Goal: Entertainment & Leisure: Consume media (video, audio)

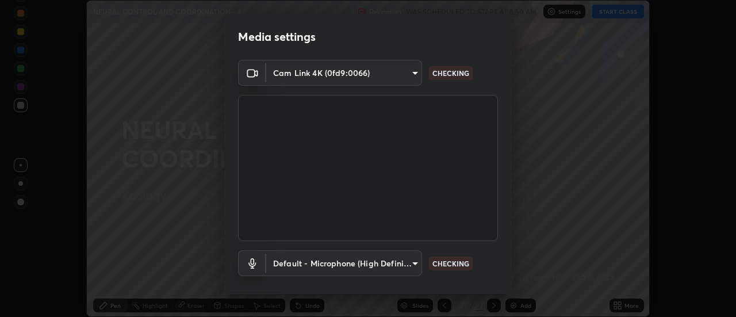
scroll to position [60, 0]
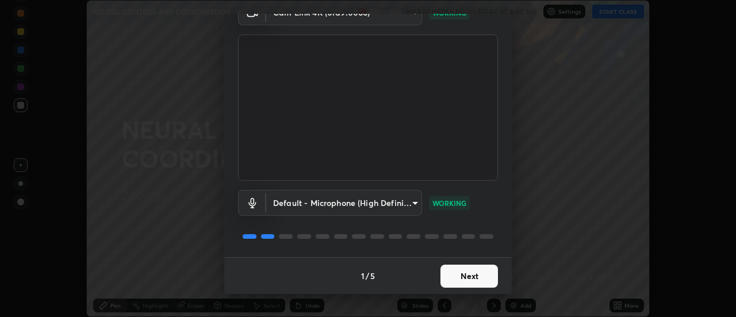
click at [475, 273] on button "Next" at bounding box center [468, 275] width 57 height 23
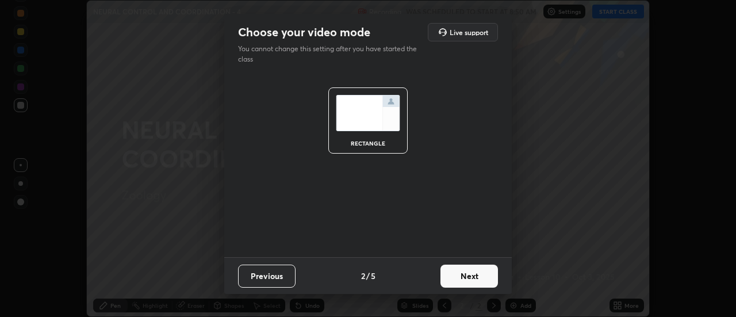
click at [484, 275] on button "Next" at bounding box center [468, 275] width 57 height 23
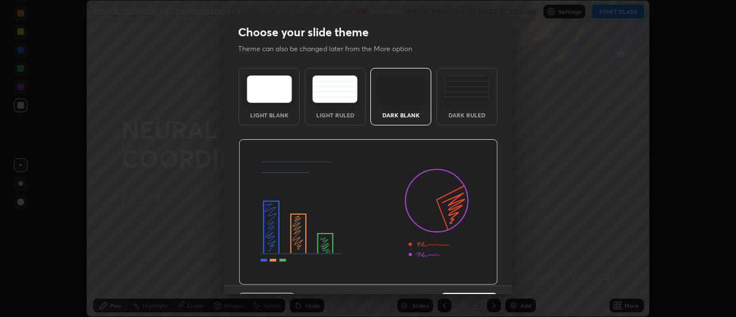
scroll to position [28, 0]
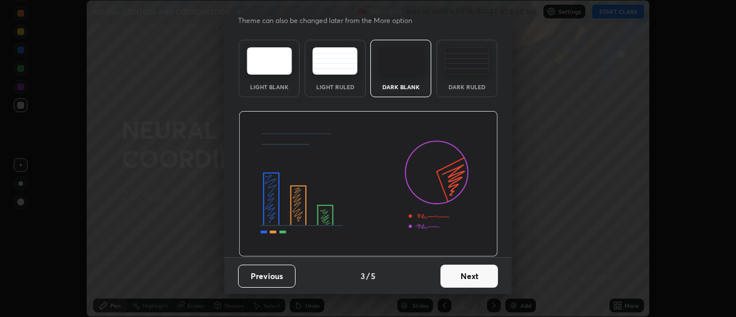
click at [483, 274] on button "Next" at bounding box center [468, 275] width 57 height 23
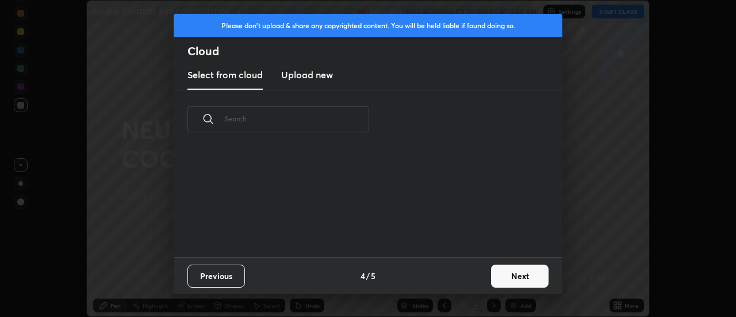
scroll to position [108, 369]
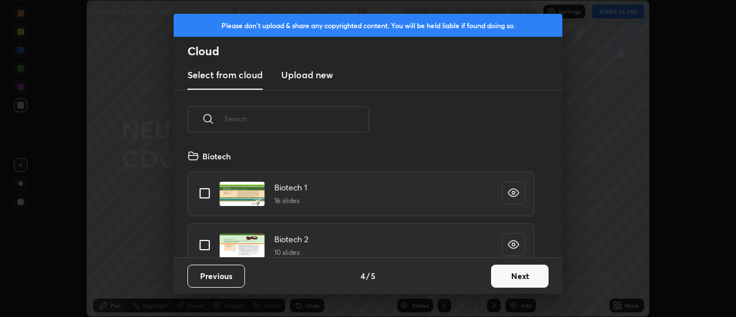
click at [503, 275] on button "Next" at bounding box center [519, 275] width 57 height 23
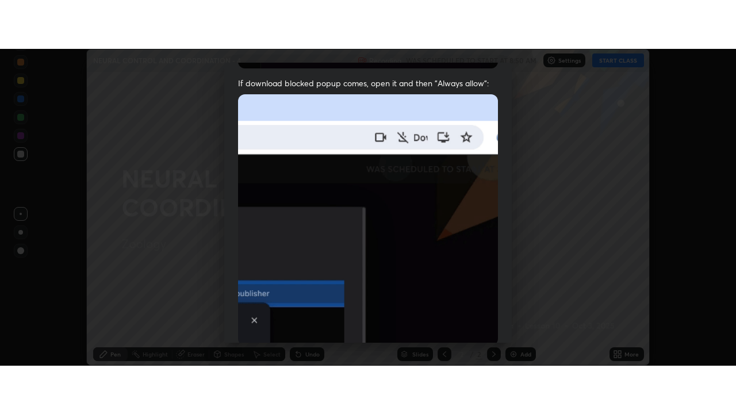
scroll to position [295, 0]
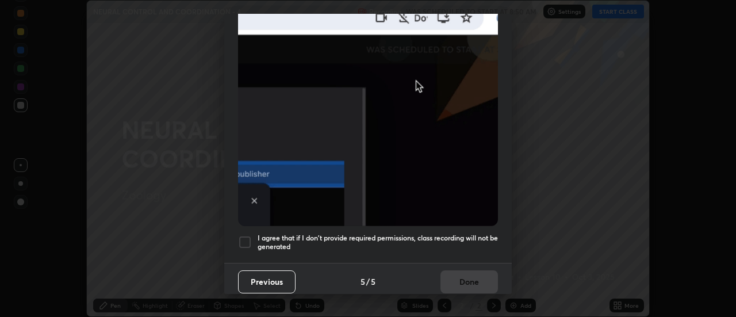
click at [456, 237] on h5 "I agree that if I don't provide required permissions, class recording will not …" at bounding box center [377, 242] width 240 height 18
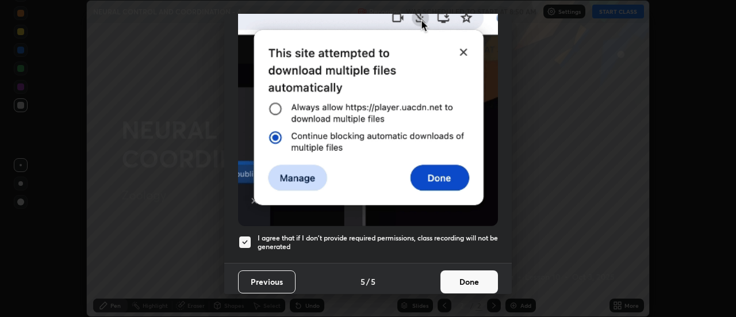
click at [472, 276] on button "Done" at bounding box center [468, 281] width 57 height 23
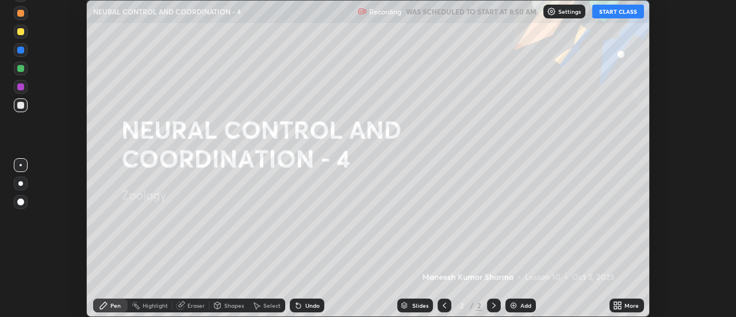
click at [610, 16] on button "START CLASS" at bounding box center [618, 12] width 52 height 14
click at [525, 305] on div "Add" at bounding box center [525, 305] width 11 height 6
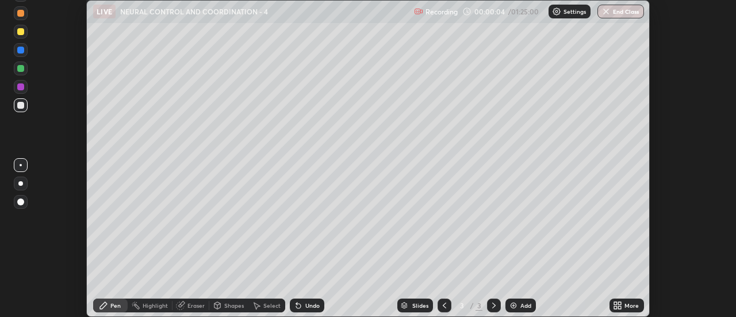
click at [615, 305] on icon at bounding box center [617, 305] width 9 height 9
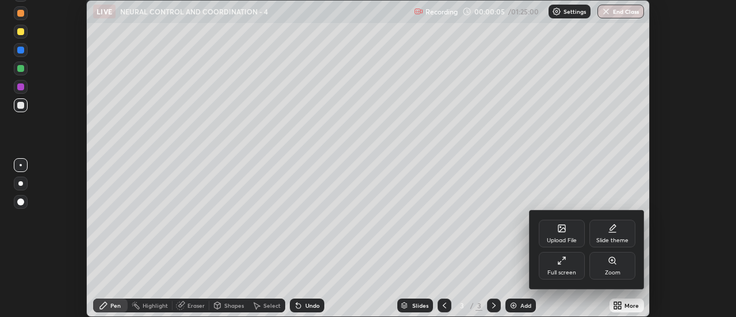
click at [575, 272] on div "Full screen" at bounding box center [561, 273] width 29 height 6
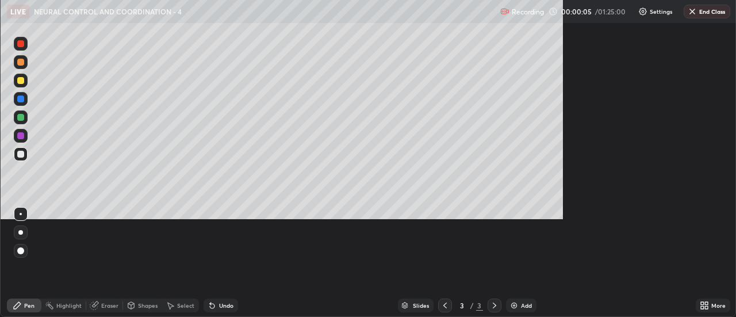
scroll to position [414, 736]
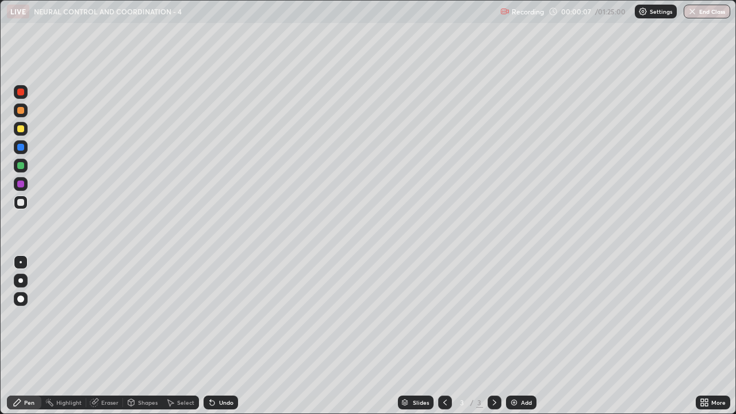
click at [26, 282] on div at bounding box center [21, 281] width 14 height 14
click at [144, 316] on div "Shapes" at bounding box center [148, 402] width 20 height 6
click at [34, 316] on div "Pen" at bounding box center [29, 402] width 10 height 6
click at [113, 316] on div "Eraser" at bounding box center [109, 402] width 17 height 6
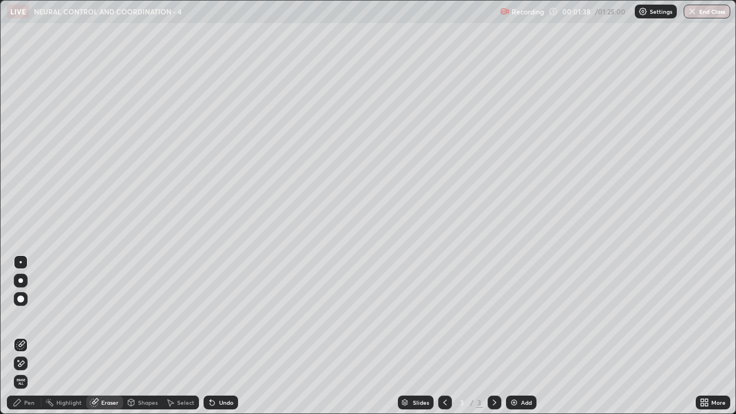
click at [28, 316] on div "Pen" at bounding box center [29, 402] width 10 height 6
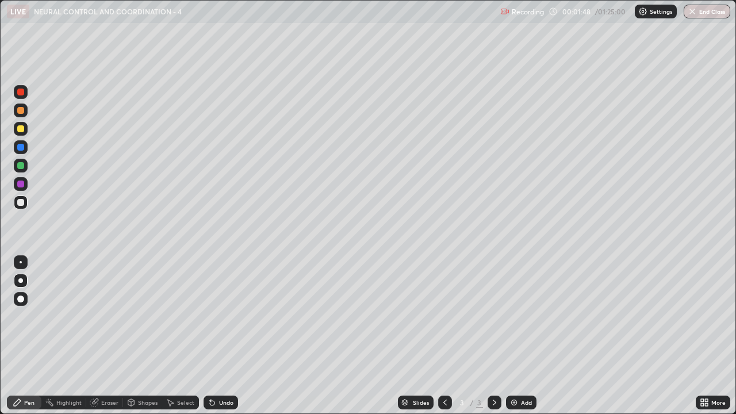
click at [110, 316] on div "Eraser" at bounding box center [109, 402] width 17 height 6
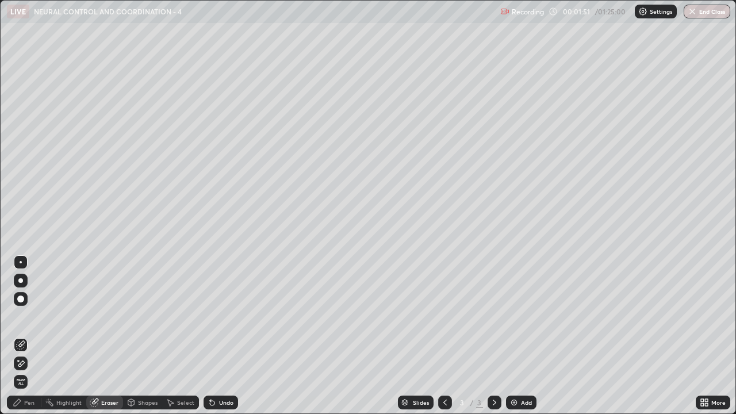
click at [23, 316] on div "Pen" at bounding box center [24, 402] width 34 height 14
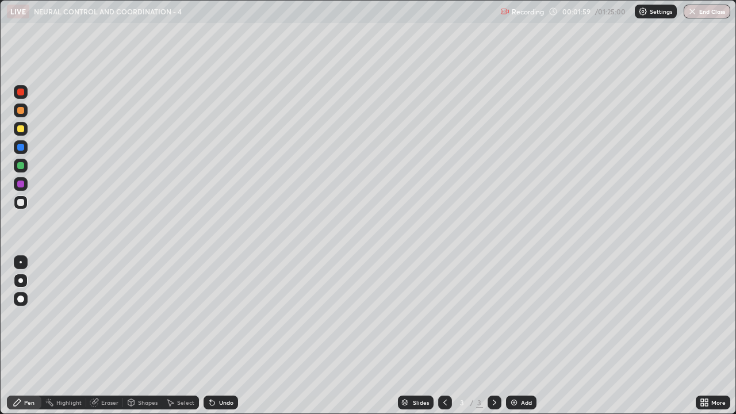
click at [115, 316] on div "Eraser" at bounding box center [104, 402] width 37 height 14
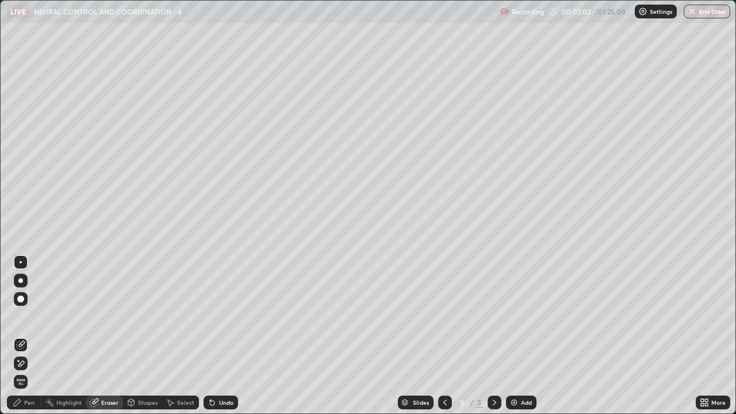
click at [29, 316] on div "Pen" at bounding box center [29, 402] width 10 height 6
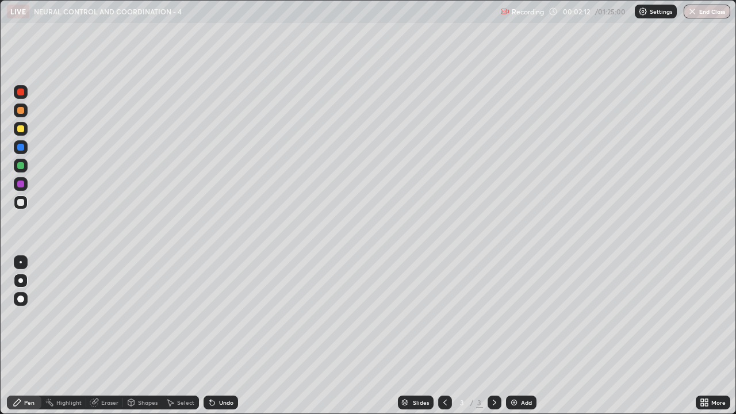
click at [102, 316] on div "Eraser" at bounding box center [109, 402] width 17 height 6
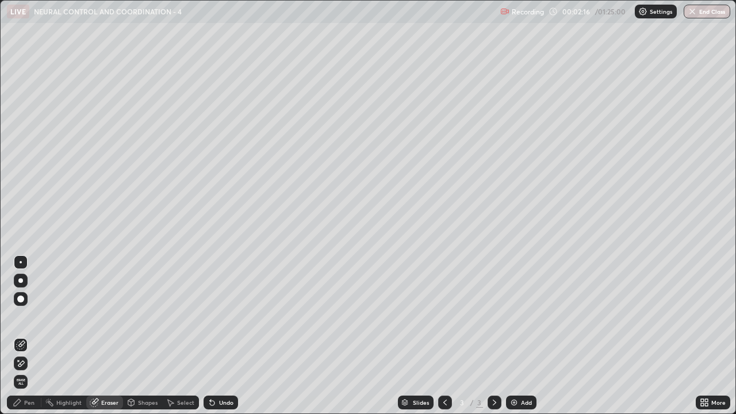
click at [20, 316] on icon at bounding box center [17, 402] width 9 height 9
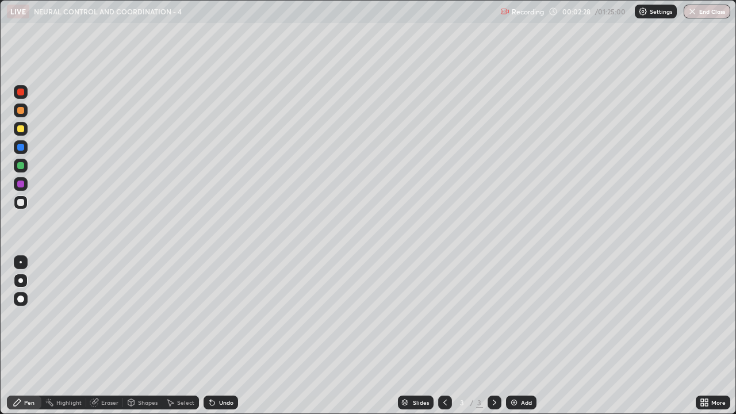
click at [109, 316] on div "Eraser" at bounding box center [109, 402] width 17 height 6
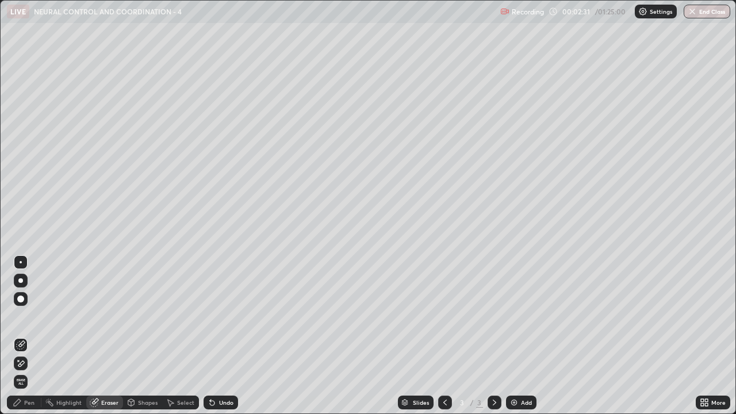
click at [30, 316] on div "Pen" at bounding box center [29, 402] width 10 height 6
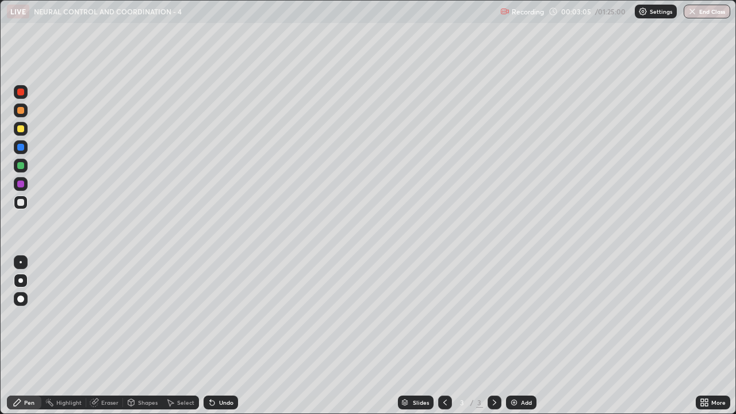
click at [511, 316] on img at bounding box center [513, 402] width 9 height 9
click at [144, 316] on div "Shapes" at bounding box center [148, 402] width 20 height 6
click at [37, 316] on div "Pen" at bounding box center [24, 402] width 34 height 14
click at [25, 133] on div at bounding box center [21, 129] width 14 height 14
click at [112, 316] on div "Eraser" at bounding box center [109, 402] width 17 height 6
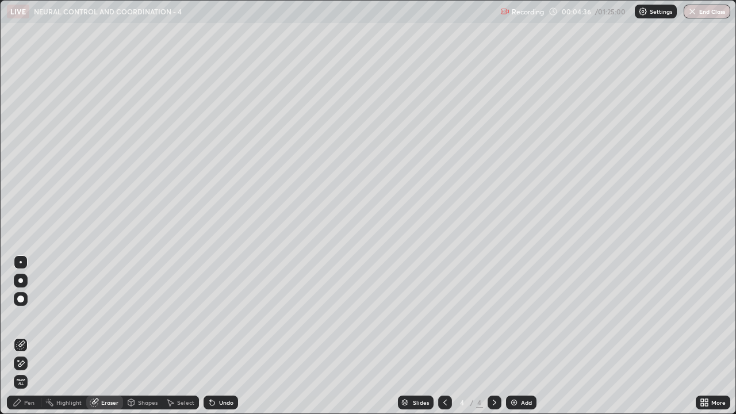
click at [38, 316] on div "Pen" at bounding box center [24, 402] width 34 height 14
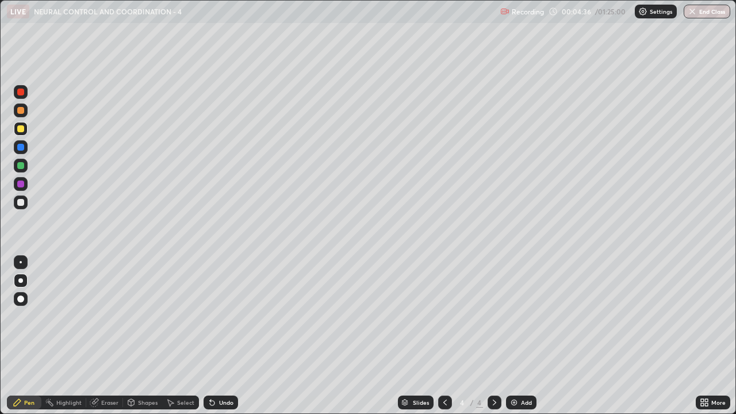
click at [25, 202] on div at bounding box center [21, 202] width 14 height 14
click at [106, 316] on div "Eraser" at bounding box center [109, 402] width 17 height 6
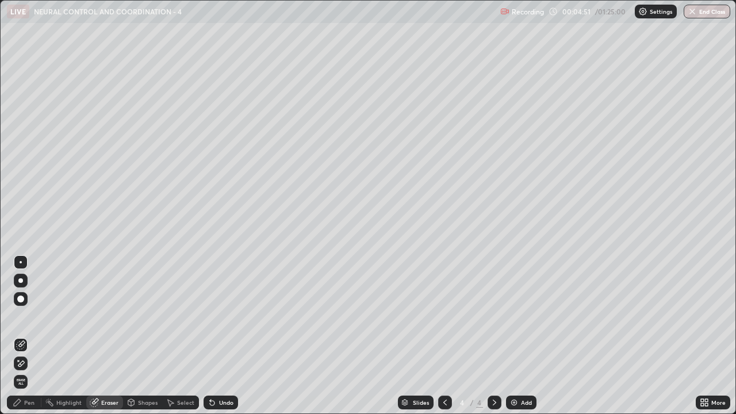
click at [23, 316] on div "Pen" at bounding box center [24, 402] width 34 height 14
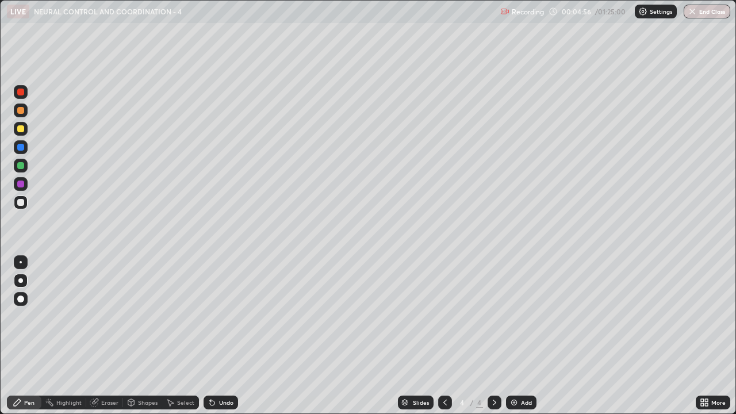
click at [97, 316] on icon at bounding box center [94, 402] width 9 height 9
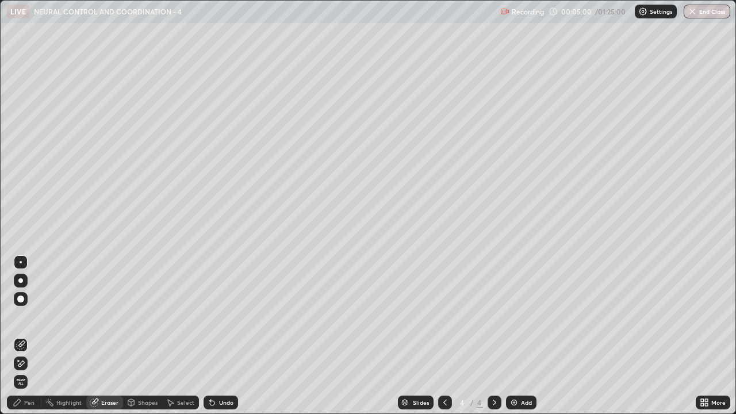
click at [26, 316] on div "Pen" at bounding box center [29, 402] width 10 height 6
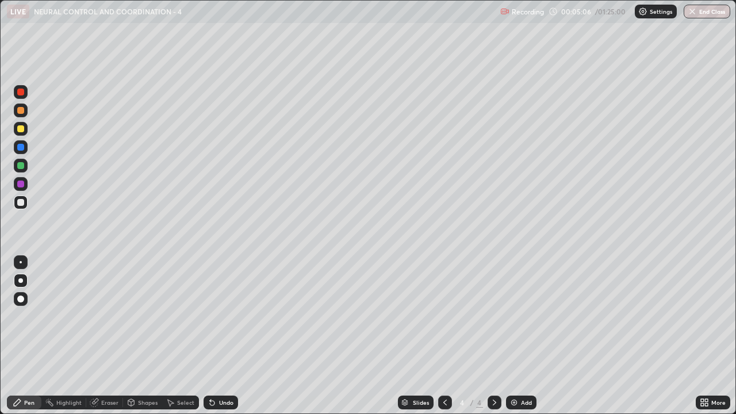
click at [22, 130] on div at bounding box center [20, 128] width 7 height 7
click at [101, 316] on div "Eraser" at bounding box center [109, 402] width 17 height 6
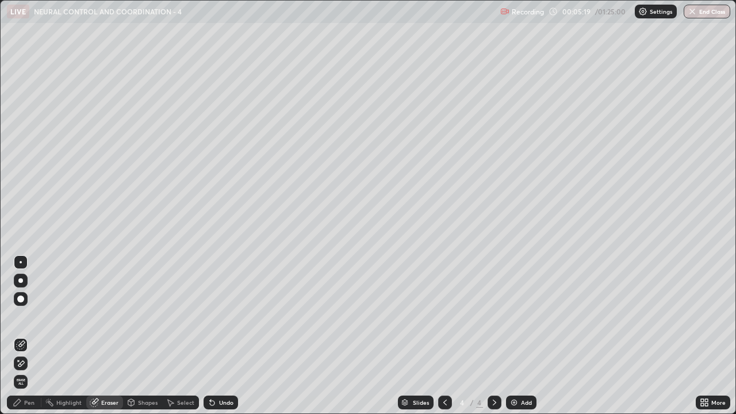
click at [24, 316] on div "Pen" at bounding box center [29, 402] width 10 height 6
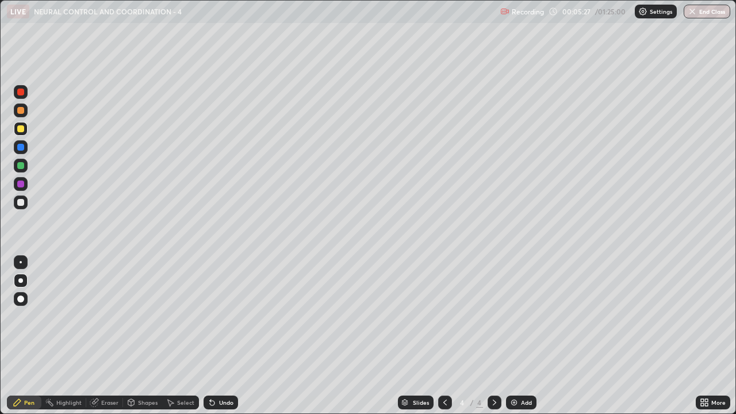
click at [101, 316] on div "Eraser" at bounding box center [109, 402] width 17 height 6
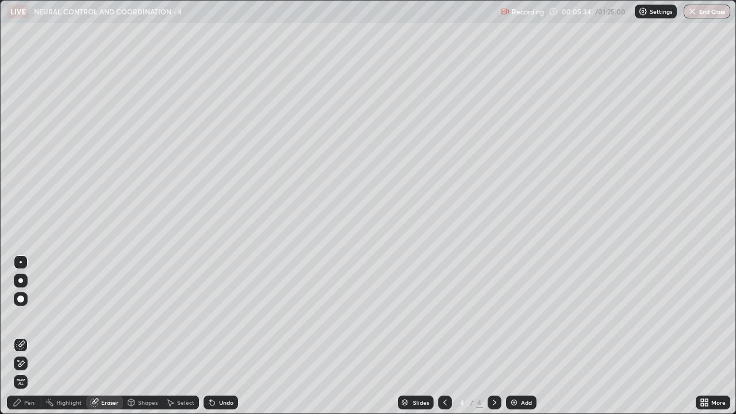
click at [22, 316] on div "Pen" at bounding box center [24, 402] width 34 height 14
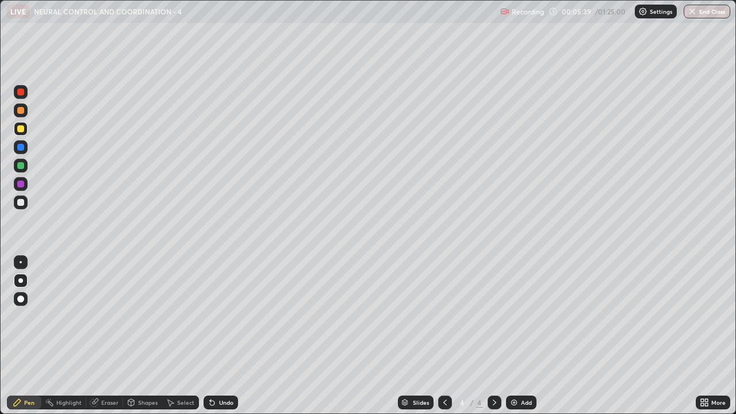
click at [109, 316] on div "Eraser" at bounding box center [109, 402] width 17 height 6
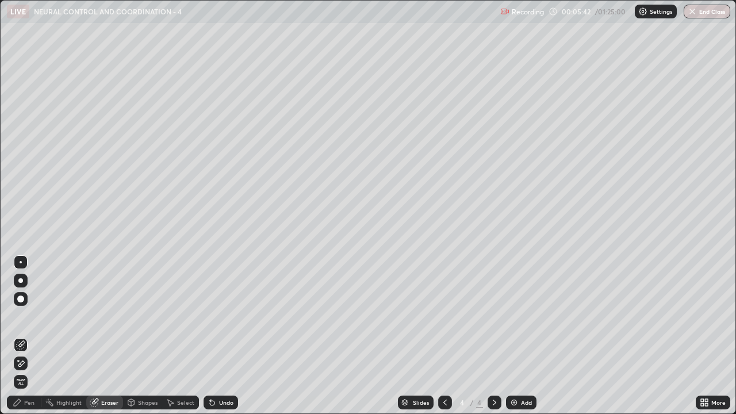
click at [29, 316] on div "Pen" at bounding box center [29, 402] width 10 height 6
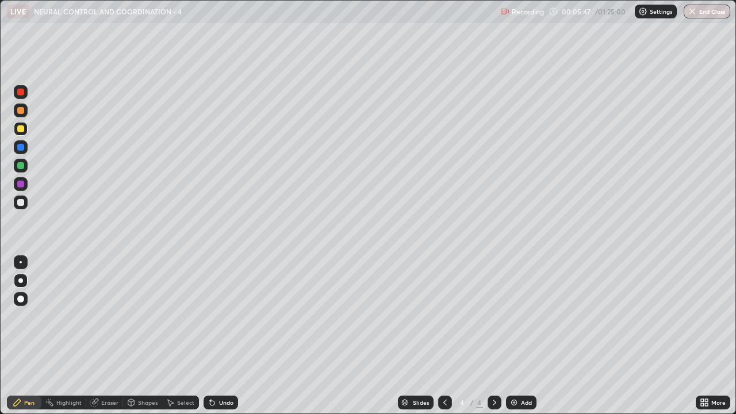
click at [112, 316] on div "Eraser" at bounding box center [109, 402] width 17 height 6
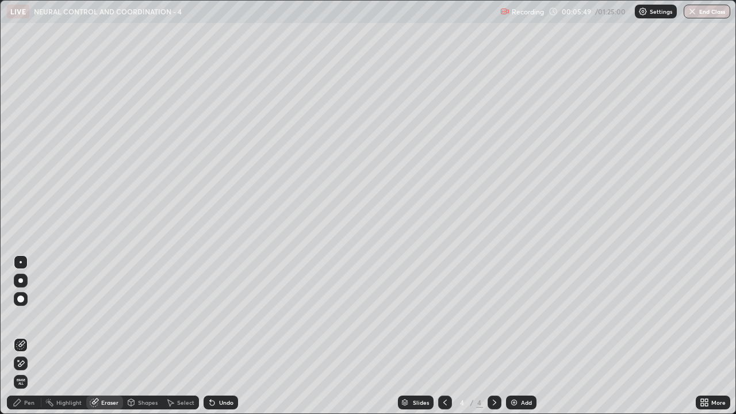
click at [32, 316] on div "Pen" at bounding box center [29, 402] width 10 height 6
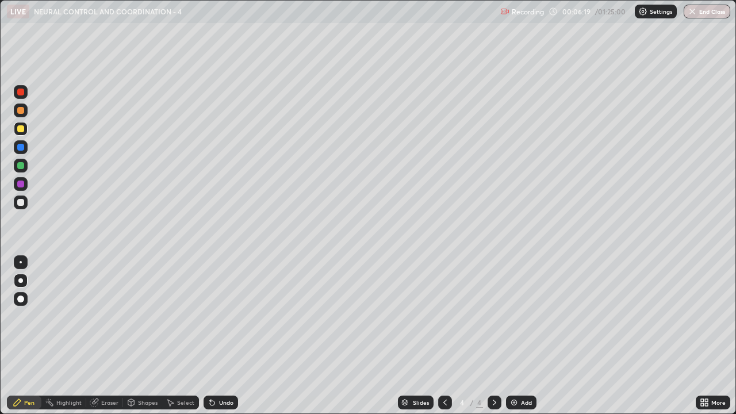
click at [21, 184] on div at bounding box center [20, 183] width 7 height 7
click at [515, 316] on img at bounding box center [513, 402] width 9 height 9
click at [138, 316] on div "Shapes" at bounding box center [148, 402] width 20 height 6
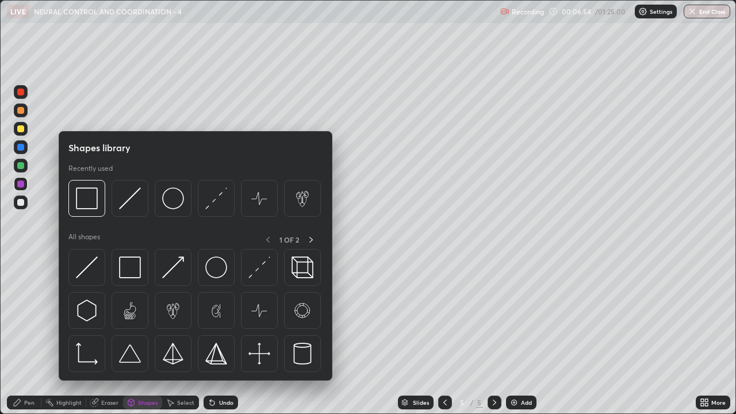
click at [27, 203] on div at bounding box center [21, 202] width 14 height 14
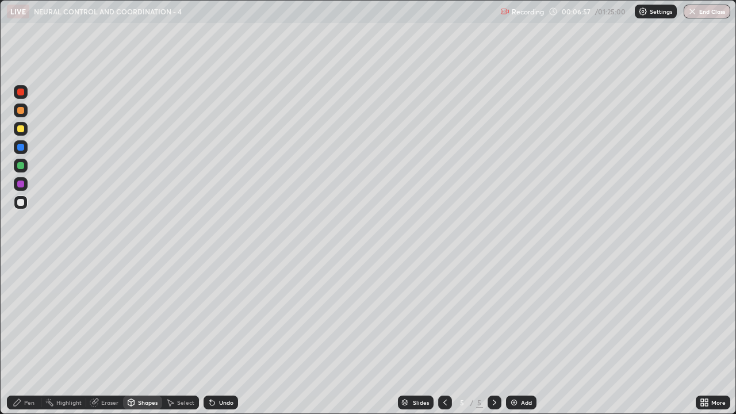
click at [33, 316] on div "Pen" at bounding box center [24, 402] width 34 height 14
click at [111, 316] on div "Eraser" at bounding box center [109, 402] width 17 height 6
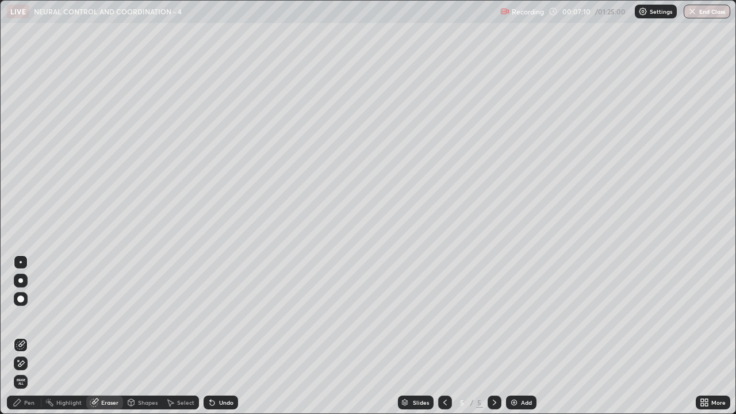
click at [35, 316] on div "Pen" at bounding box center [24, 402] width 34 height 14
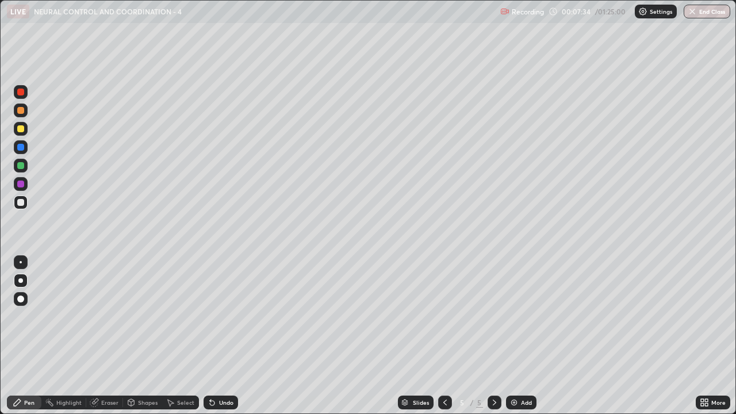
click at [136, 316] on div "Shapes" at bounding box center [142, 402] width 39 height 14
click at [35, 316] on div "Pen" at bounding box center [24, 402] width 34 height 14
click at [110, 316] on div "Eraser" at bounding box center [109, 402] width 17 height 6
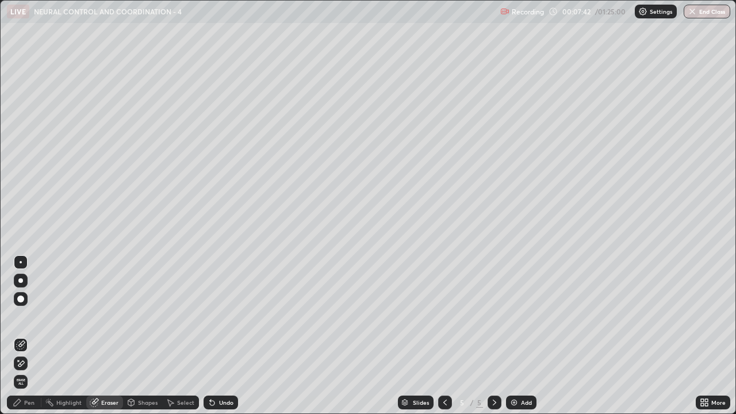
click at [34, 316] on div "Pen" at bounding box center [24, 402] width 34 height 14
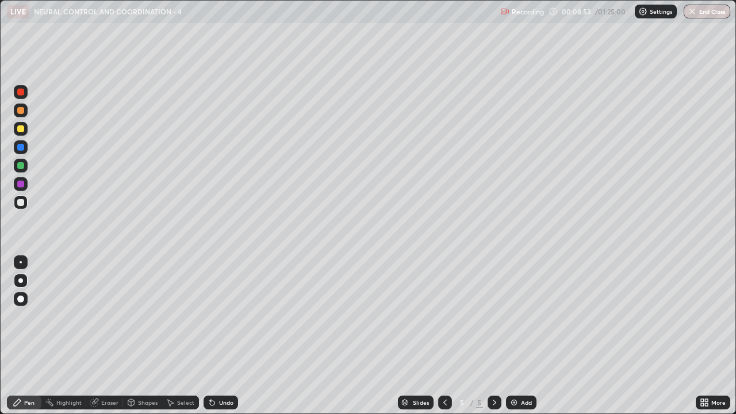
click at [444, 316] on icon at bounding box center [444, 402] width 9 height 9
click at [493, 316] on icon at bounding box center [494, 402] width 9 height 9
click at [440, 316] on icon at bounding box center [444, 402] width 9 height 9
click at [514, 316] on img at bounding box center [513, 402] width 9 height 9
click at [26, 132] on div at bounding box center [21, 129] width 14 height 14
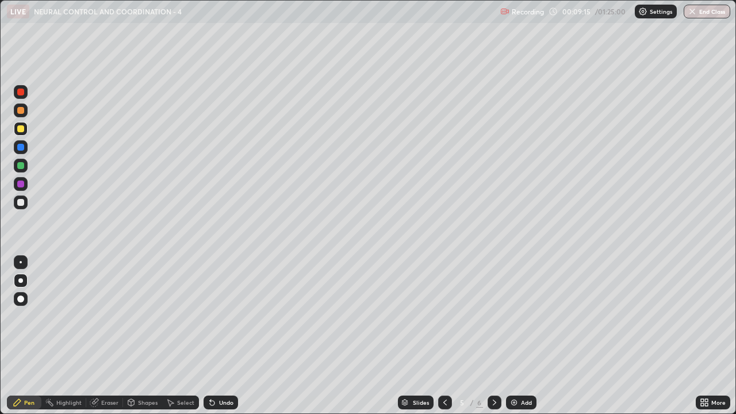
click at [147, 316] on div "Shapes" at bounding box center [148, 402] width 20 height 6
click at [21, 202] on div at bounding box center [20, 202] width 7 height 7
click at [220, 316] on div "Undo" at bounding box center [226, 402] width 14 height 6
click at [28, 316] on div "Pen" at bounding box center [29, 402] width 10 height 6
click at [21, 130] on div at bounding box center [20, 128] width 7 height 7
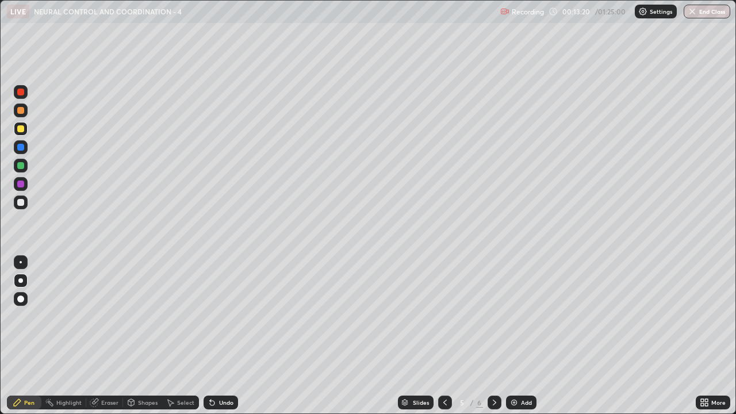
click at [20, 185] on div at bounding box center [20, 183] width 7 height 7
click at [21, 166] on div at bounding box center [20, 165] width 7 height 7
click at [21, 203] on div at bounding box center [20, 202] width 7 height 7
click at [521, 316] on div "Add" at bounding box center [526, 402] width 11 height 6
click at [442, 316] on icon at bounding box center [444, 402] width 9 height 9
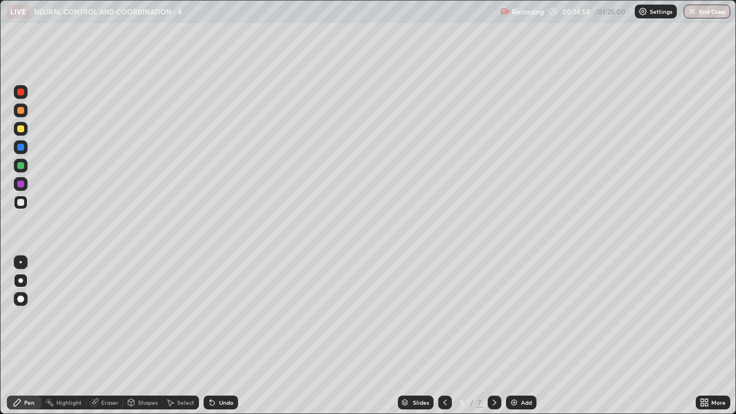
click at [21, 129] on div at bounding box center [20, 128] width 7 height 7
click at [105, 316] on div "Eraser" at bounding box center [109, 402] width 17 height 6
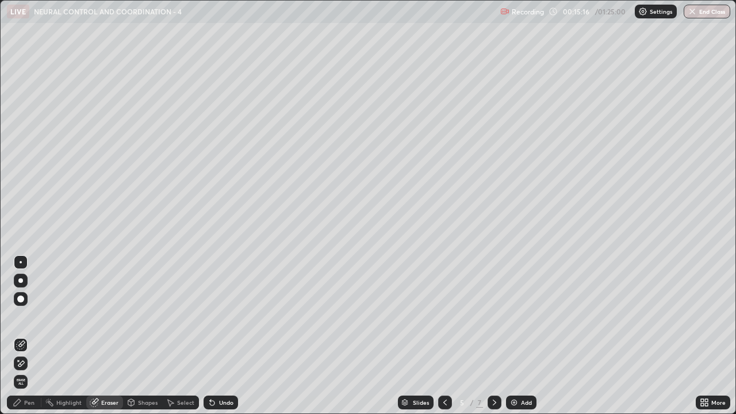
click at [21, 316] on icon at bounding box center [17, 402] width 9 height 9
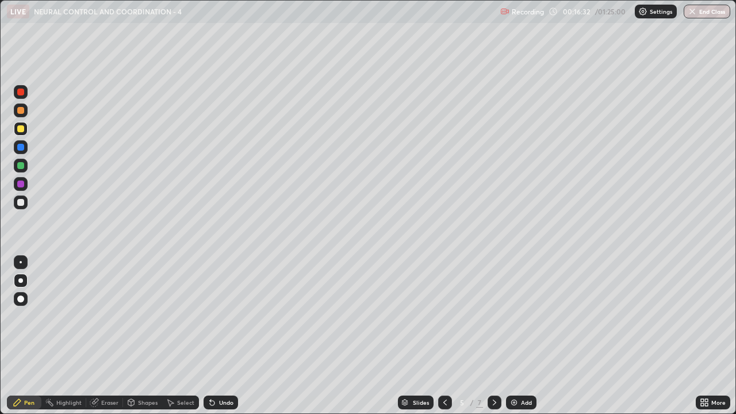
click at [24, 206] on div at bounding box center [21, 202] width 14 height 14
click at [111, 316] on div "Eraser" at bounding box center [109, 402] width 17 height 6
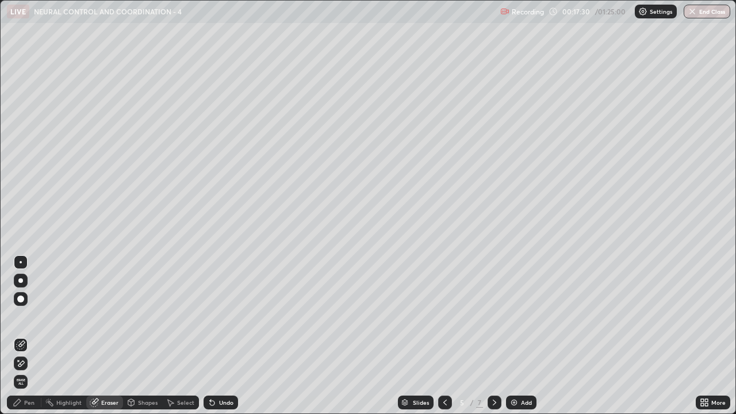
click at [30, 316] on div "Pen" at bounding box center [29, 402] width 10 height 6
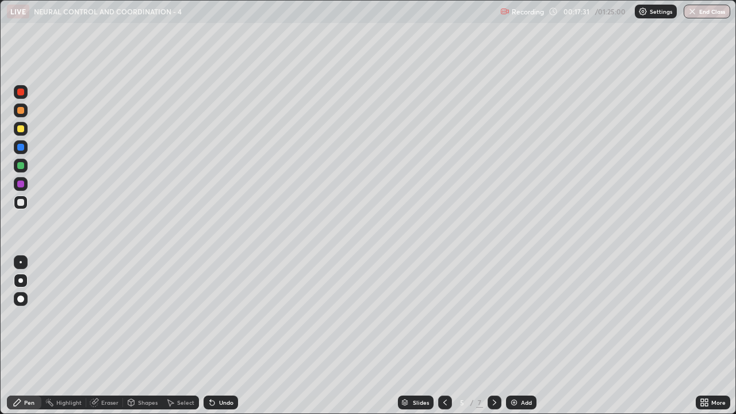
click at [20, 128] on div at bounding box center [20, 128] width 7 height 7
click at [25, 184] on div at bounding box center [21, 184] width 14 height 14
click at [110, 316] on div "Eraser" at bounding box center [109, 402] width 17 height 6
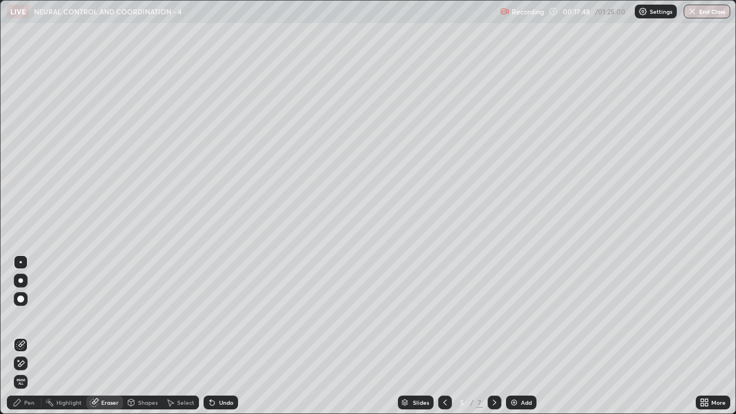
click at [29, 316] on div "Pen" at bounding box center [29, 402] width 10 height 6
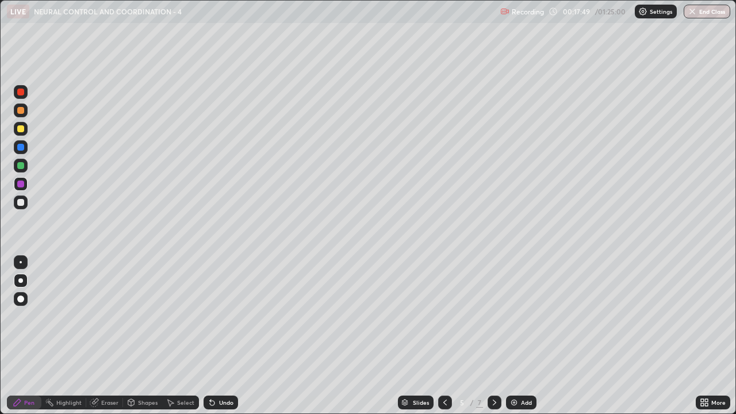
click at [25, 204] on div at bounding box center [21, 202] width 14 height 14
click at [492, 316] on icon at bounding box center [494, 402] width 9 height 9
click at [444, 316] on icon at bounding box center [444, 402] width 9 height 9
click at [513, 316] on div "Add" at bounding box center [521, 402] width 30 height 14
click at [442, 316] on icon at bounding box center [444, 402] width 9 height 9
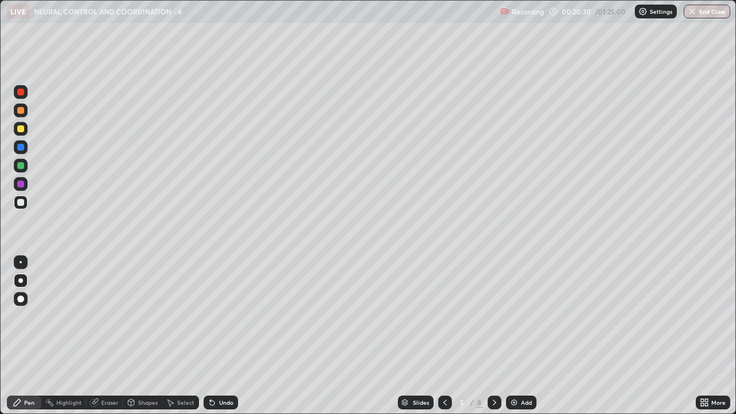
click at [111, 316] on div "Eraser" at bounding box center [109, 402] width 17 height 6
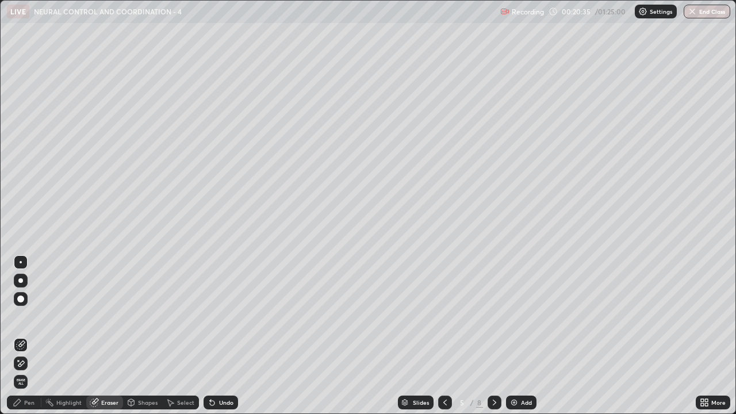
click at [28, 316] on div "Pen" at bounding box center [24, 402] width 34 height 14
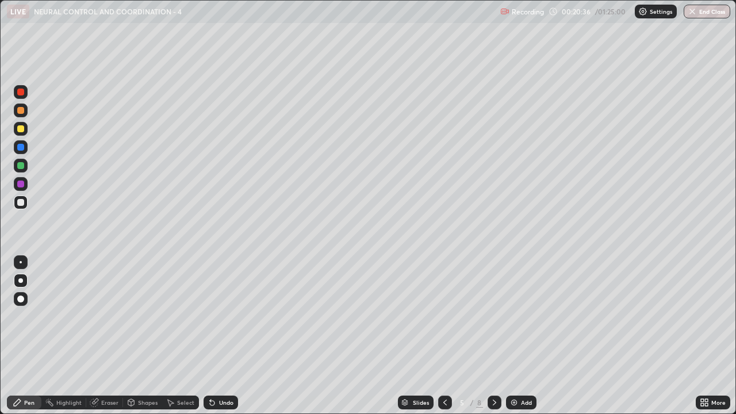
click at [25, 132] on div at bounding box center [21, 129] width 14 height 14
click at [141, 316] on div "Shapes" at bounding box center [148, 402] width 20 height 6
click at [24, 316] on div "Pen" at bounding box center [29, 402] width 10 height 6
click at [21, 202] on div at bounding box center [20, 202] width 7 height 7
click at [493, 316] on icon at bounding box center [494, 402] width 9 height 9
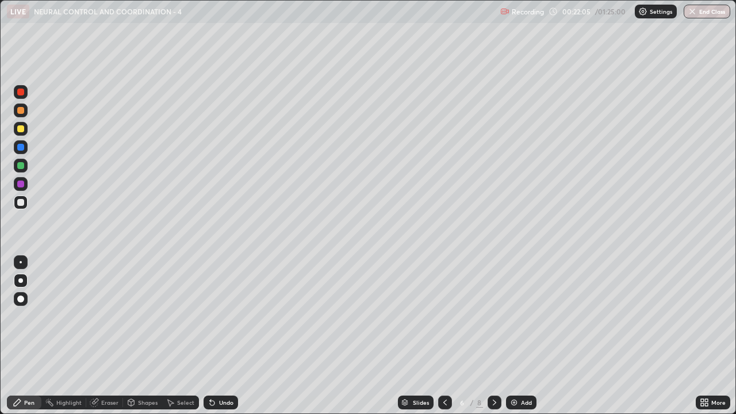
click at [519, 316] on div "Add" at bounding box center [521, 402] width 30 height 14
click at [144, 316] on div "Shapes" at bounding box center [148, 402] width 20 height 6
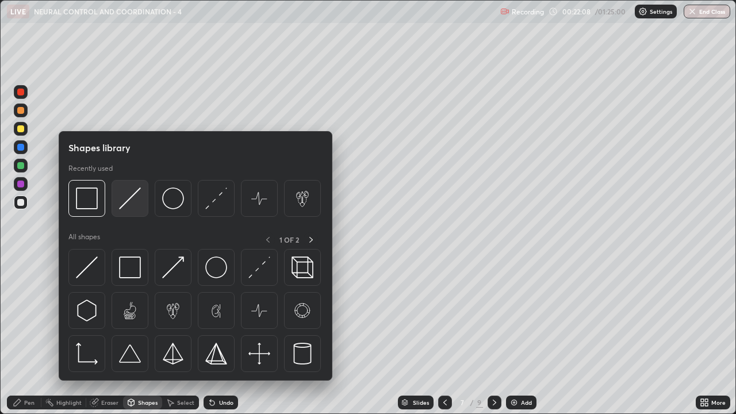
click at [142, 203] on div at bounding box center [129, 198] width 37 height 37
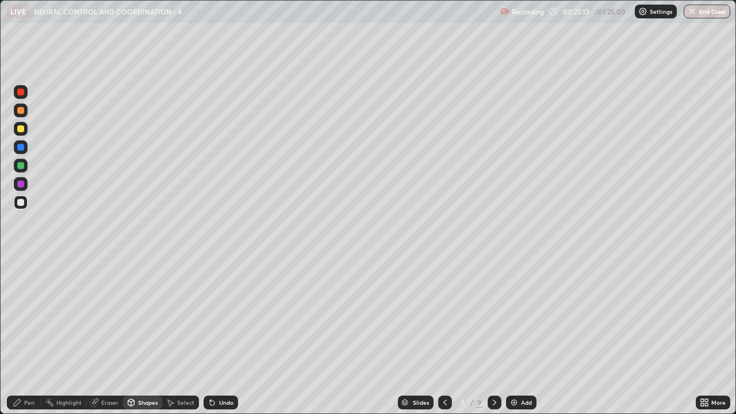
click at [34, 316] on div "Pen" at bounding box center [24, 402] width 34 height 14
click at [25, 132] on div at bounding box center [21, 129] width 14 height 14
click at [109, 316] on div "Eraser" at bounding box center [109, 402] width 17 height 6
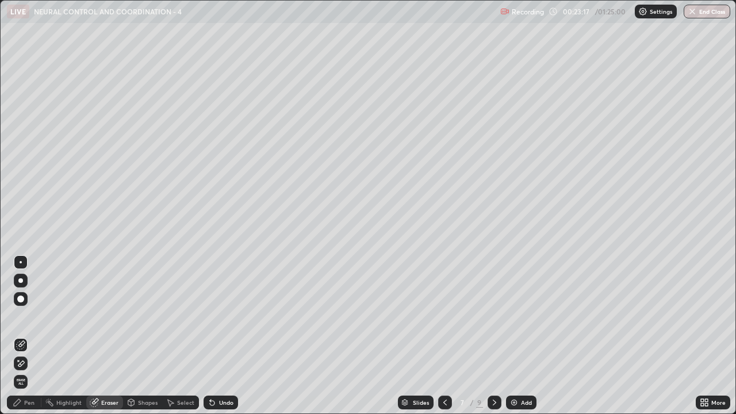
click at [27, 316] on div "Pen" at bounding box center [29, 402] width 10 height 6
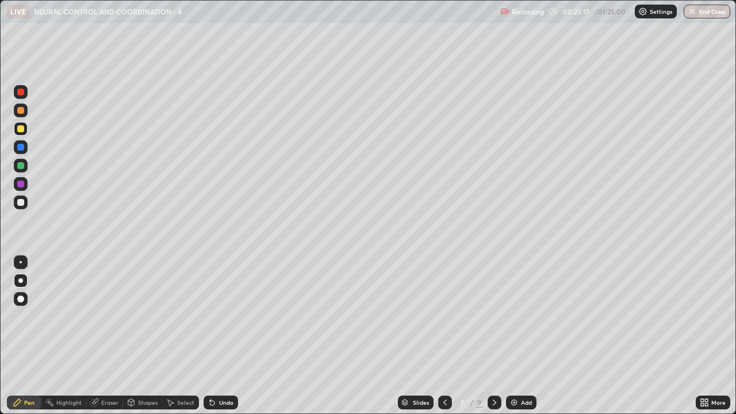
click at [25, 183] on div at bounding box center [21, 184] width 14 height 14
click at [221, 316] on div "Undo" at bounding box center [220, 402] width 34 height 14
click at [229, 316] on div "Undo" at bounding box center [226, 402] width 14 height 6
click at [108, 316] on div "Eraser" at bounding box center [104, 402] width 37 height 14
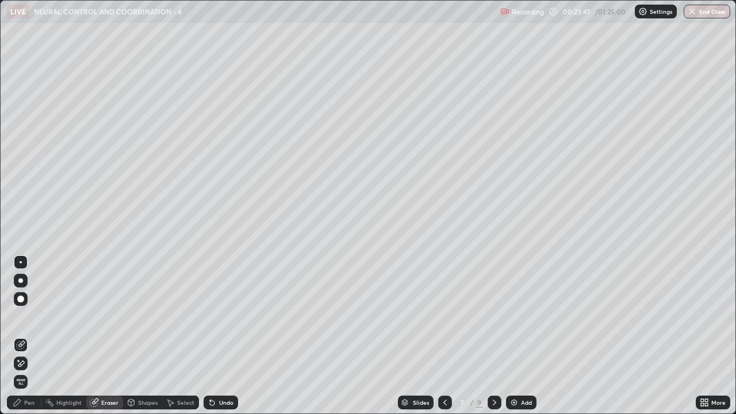
click at [33, 316] on div "Pen" at bounding box center [29, 402] width 10 height 6
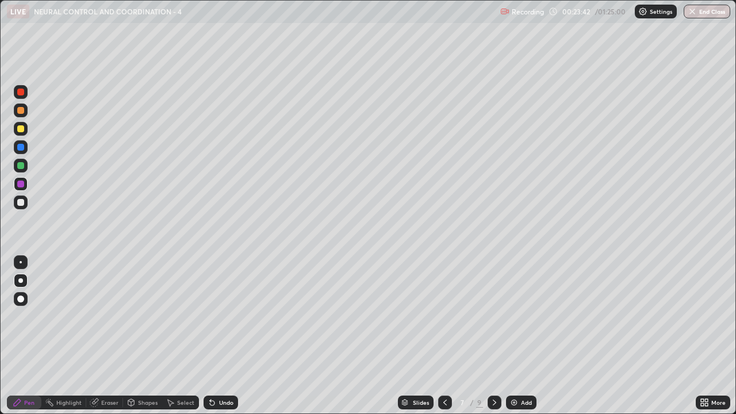
click at [23, 208] on div at bounding box center [21, 202] width 14 height 14
click at [101, 316] on div "Eraser" at bounding box center [109, 402] width 17 height 6
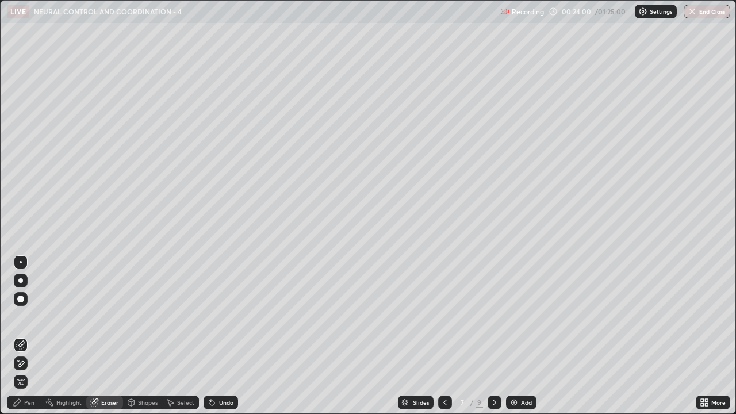
click at [33, 316] on div "Pen" at bounding box center [24, 402] width 34 height 14
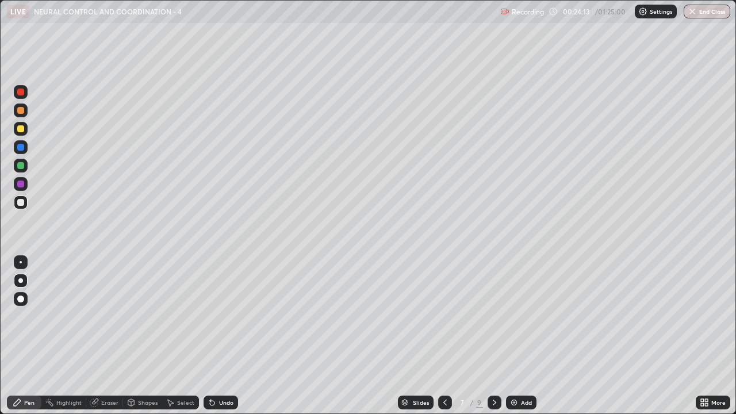
click at [105, 316] on div "Eraser" at bounding box center [104, 402] width 37 height 14
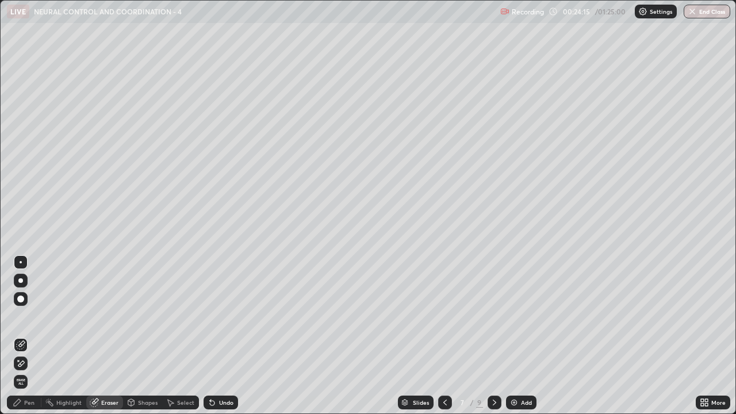
click at [32, 316] on div "Pen" at bounding box center [29, 402] width 10 height 6
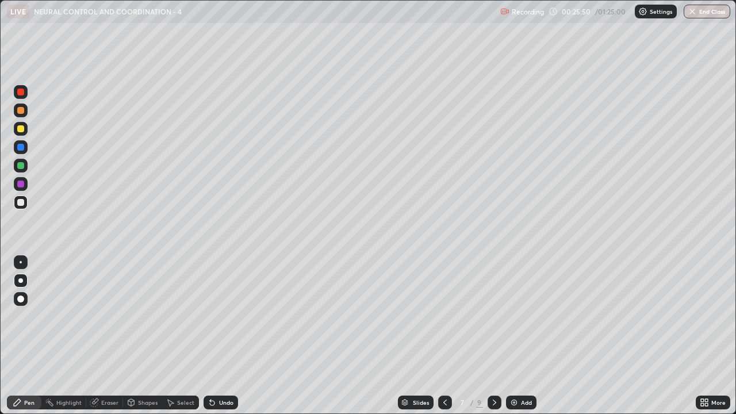
click at [108, 316] on div "Eraser" at bounding box center [109, 402] width 17 height 6
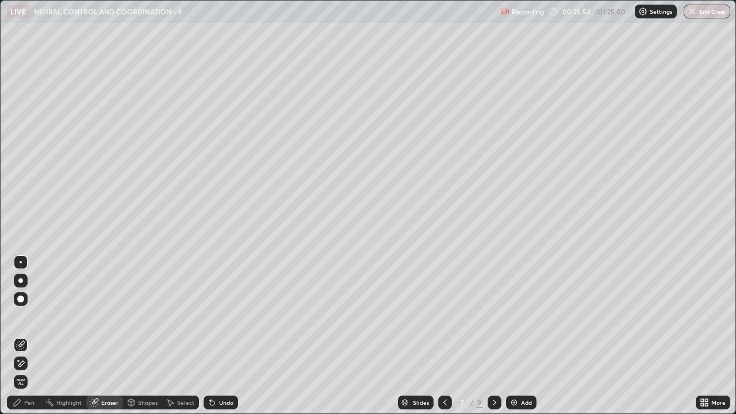
click at [29, 316] on div "Pen" at bounding box center [29, 402] width 10 height 6
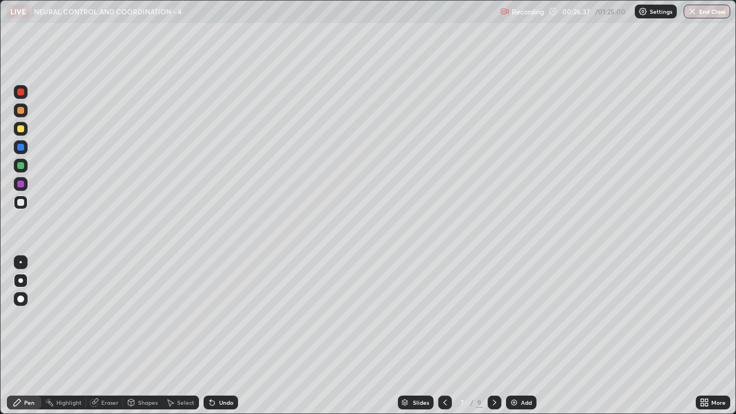
click at [23, 130] on div at bounding box center [20, 128] width 7 height 7
click at [108, 316] on div "Eraser" at bounding box center [109, 402] width 17 height 6
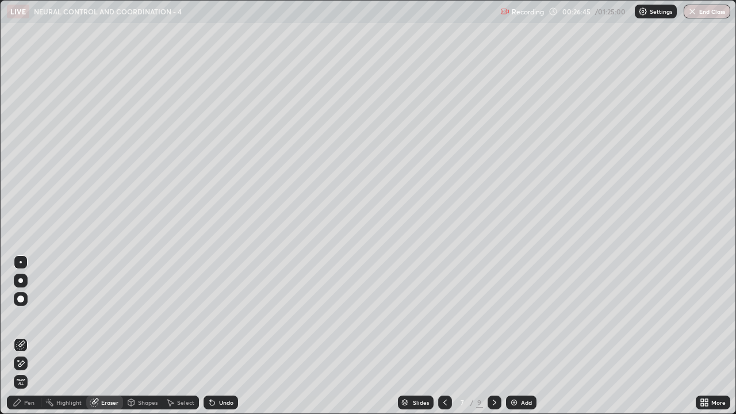
click at [24, 316] on div "Pen" at bounding box center [29, 402] width 10 height 6
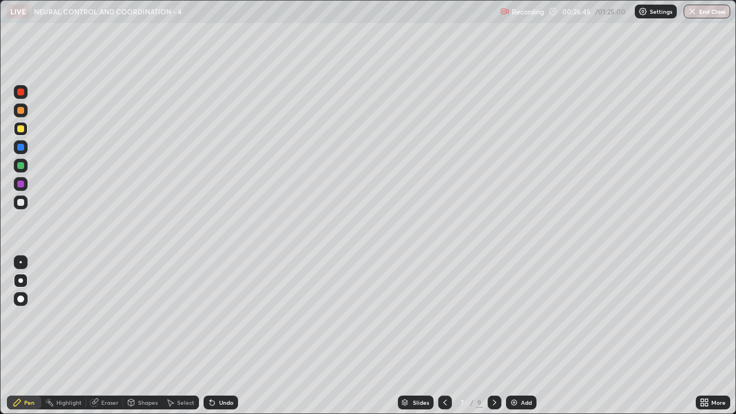
click at [21, 167] on div at bounding box center [20, 165] width 7 height 7
click at [107, 316] on div "Eraser" at bounding box center [109, 402] width 17 height 6
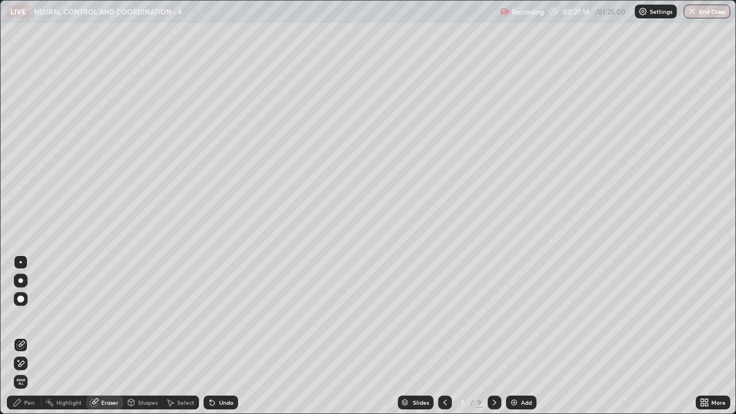
click at [28, 316] on div "Pen" at bounding box center [29, 402] width 10 height 6
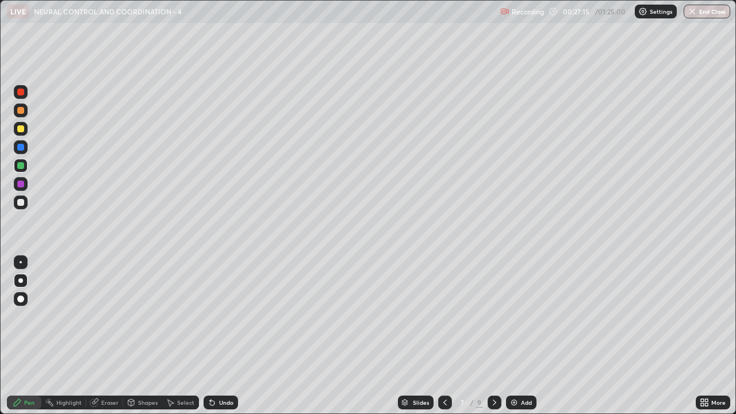
click at [21, 203] on div at bounding box center [20, 202] width 7 height 7
click at [444, 316] on icon at bounding box center [444, 402] width 9 height 9
click at [445, 316] on icon at bounding box center [444, 402] width 9 height 9
click at [706, 316] on icon at bounding box center [706, 404] width 3 height 3
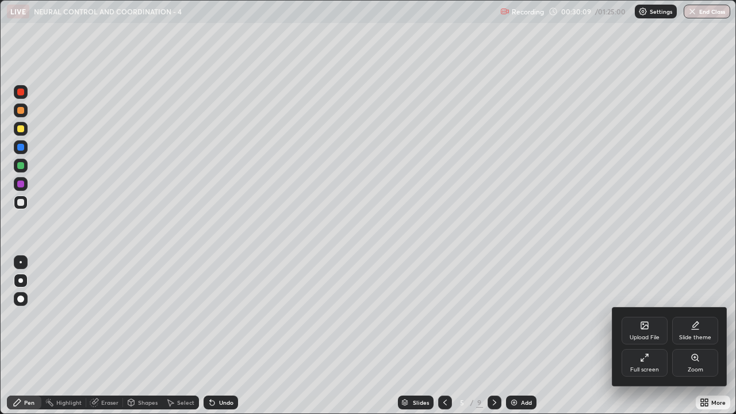
click at [647, 316] on icon at bounding box center [644, 357] width 9 height 9
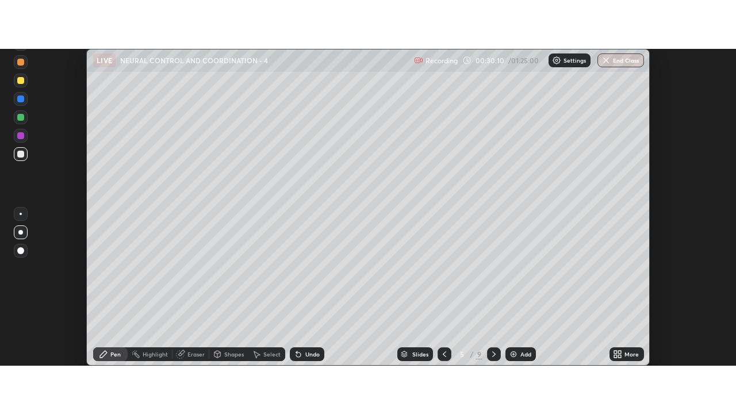
scroll to position [57151, 56732]
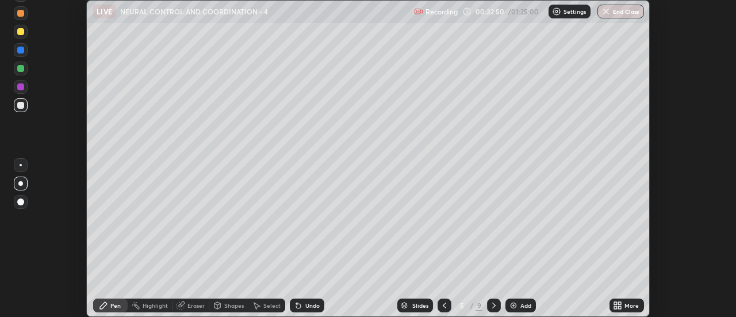
click at [617, 305] on icon at bounding box center [617, 305] width 9 height 9
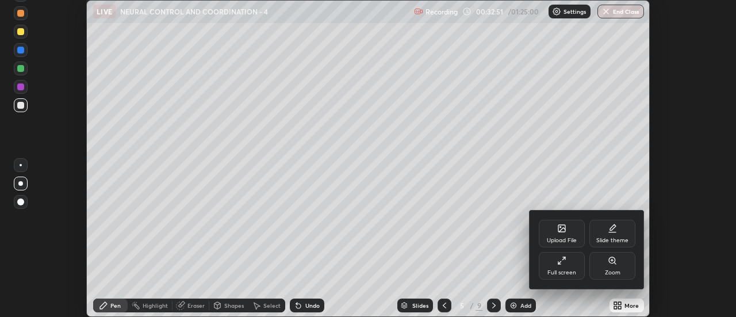
click at [576, 270] on div "Full screen" at bounding box center [561, 266] width 46 height 28
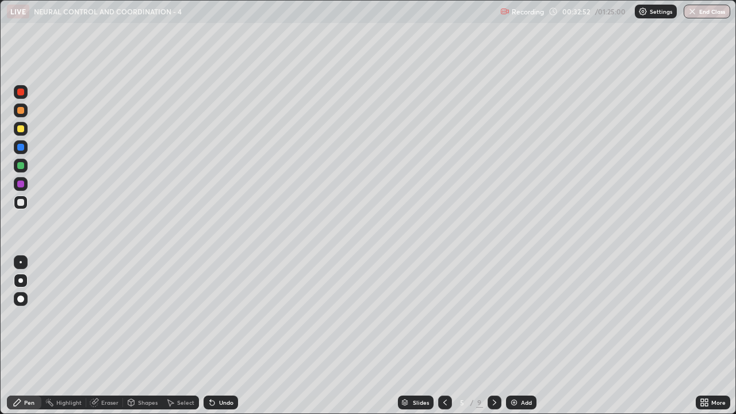
scroll to position [414, 736]
click at [445, 316] on div at bounding box center [445, 402] width 14 height 14
click at [445, 316] on icon at bounding box center [444, 402] width 9 height 9
click at [493, 316] on icon at bounding box center [494, 402] width 9 height 9
click at [494, 316] on icon at bounding box center [494, 402] width 9 height 9
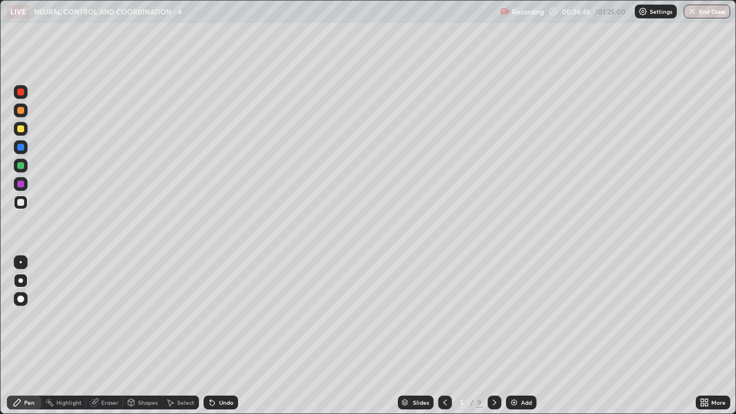
click at [493, 316] on icon at bounding box center [494, 402] width 9 height 9
click at [497, 316] on div at bounding box center [494, 402] width 14 height 14
click at [521, 316] on div "Add" at bounding box center [526, 402] width 11 height 6
click at [21, 129] on div at bounding box center [20, 128] width 7 height 7
click at [143, 316] on div "Shapes" at bounding box center [148, 402] width 20 height 6
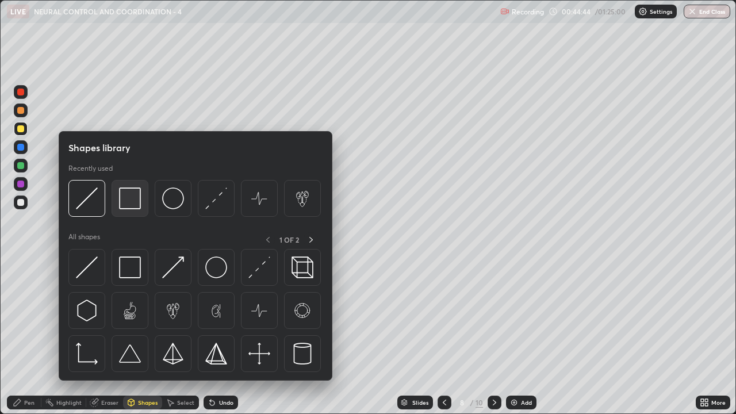
click at [146, 191] on div at bounding box center [129, 198] width 37 height 37
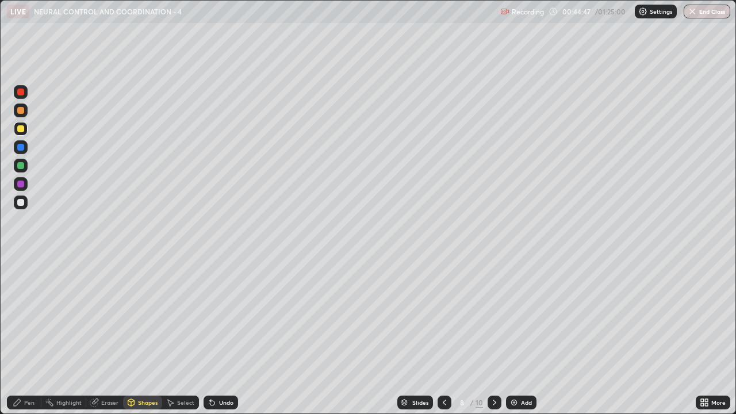
click at [25, 206] on div at bounding box center [21, 202] width 14 height 14
click at [36, 316] on div "Pen" at bounding box center [24, 402] width 34 height 14
click at [445, 316] on icon at bounding box center [444, 402] width 9 height 9
click at [442, 316] on div at bounding box center [444, 402] width 14 height 23
click at [444, 316] on icon at bounding box center [444, 402] width 9 height 9
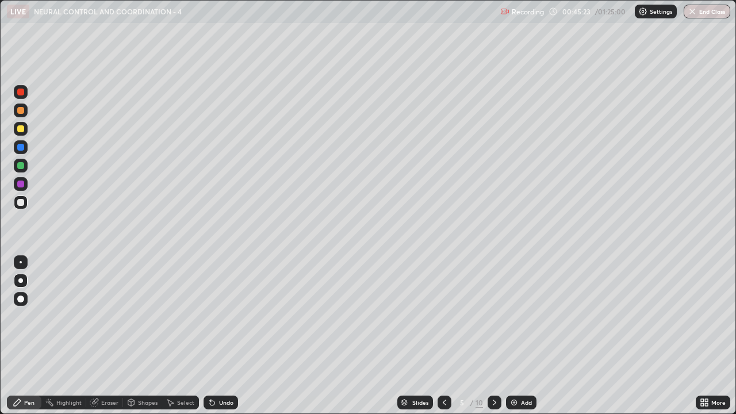
click at [493, 316] on icon at bounding box center [494, 402] width 9 height 9
click at [493, 316] on icon at bounding box center [493, 402] width 3 height 6
click at [491, 316] on icon at bounding box center [494, 402] width 9 height 9
click at [115, 316] on div "Eraser" at bounding box center [109, 402] width 17 height 6
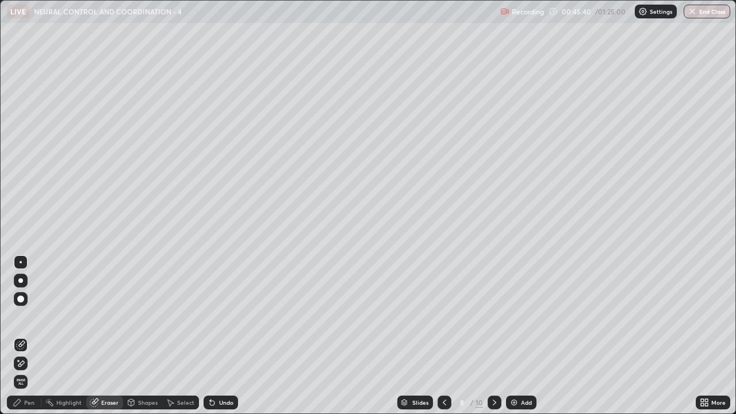
click at [30, 316] on div "Pen" at bounding box center [29, 402] width 10 height 6
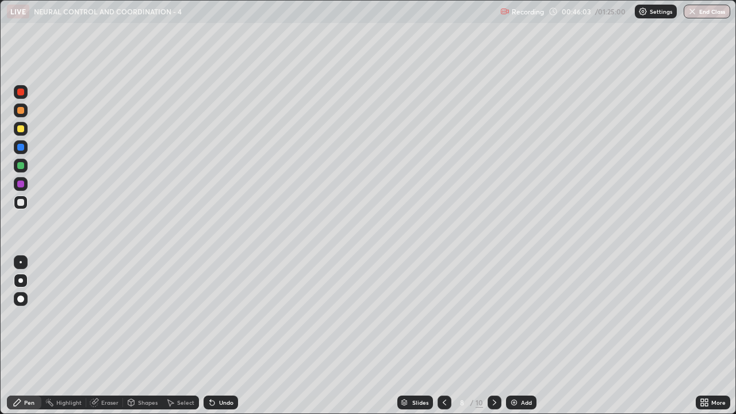
click at [217, 316] on div "Undo" at bounding box center [220, 402] width 34 height 14
click at [214, 316] on div "Undo" at bounding box center [220, 402] width 34 height 14
click at [215, 316] on div "Undo" at bounding box center [220, 402] width 34 height 14
click at [25, 133] on div at bounding box center [21, 129] width 14 height 14
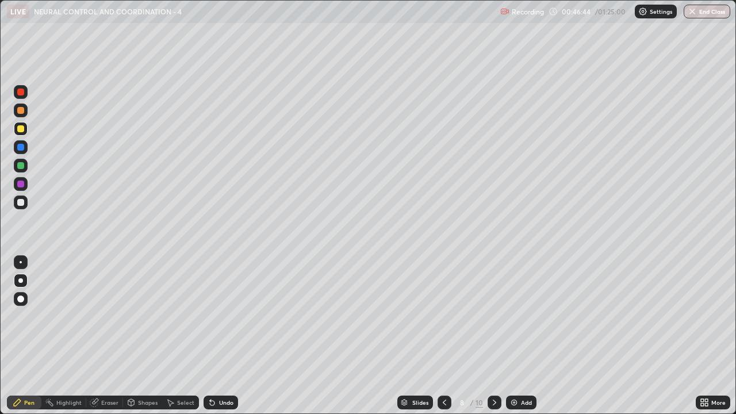
click at [105, 316] on div "Eraser" at bounding box center [109, 402] width 17 height 6
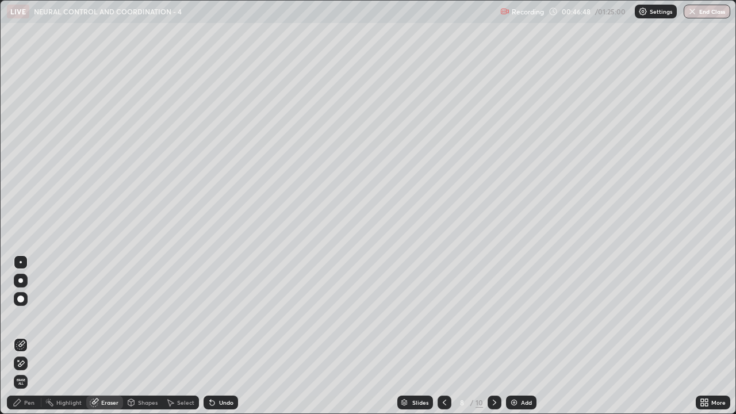
click at [32, 316] on div "Pen" at bounding box center [29, 402] width 10 height 6
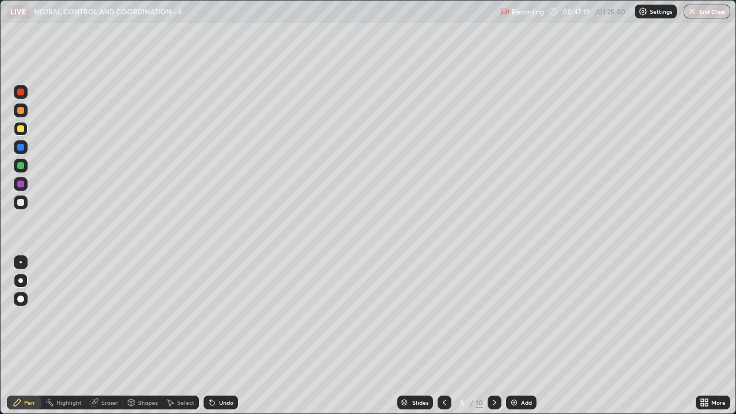
click at [99, 316] on div "Eraser" at bounding box center [104, 402] width 37 height 14
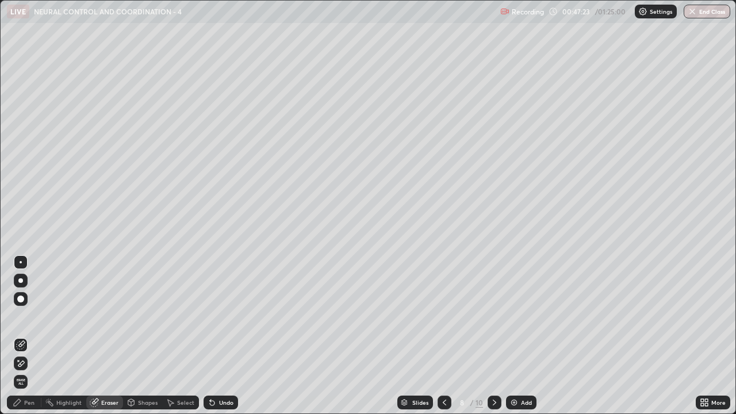
click at [28, 316] on div "Pen" at bounding box center [29, 402] width 10 height 6
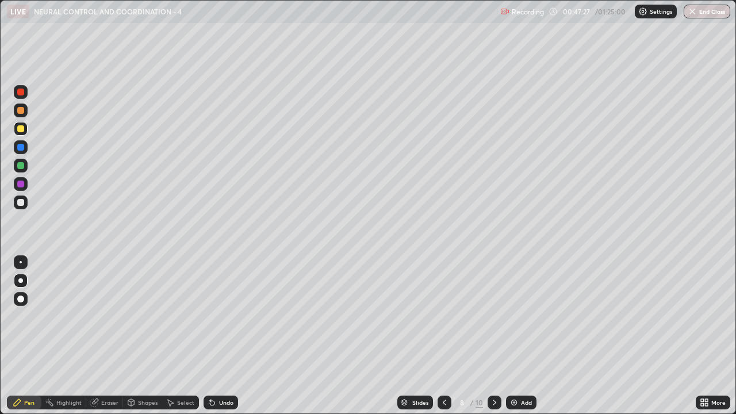
click at [117, 316] on div "Eraser" at bounding box center [109, 402] width 17 height 6
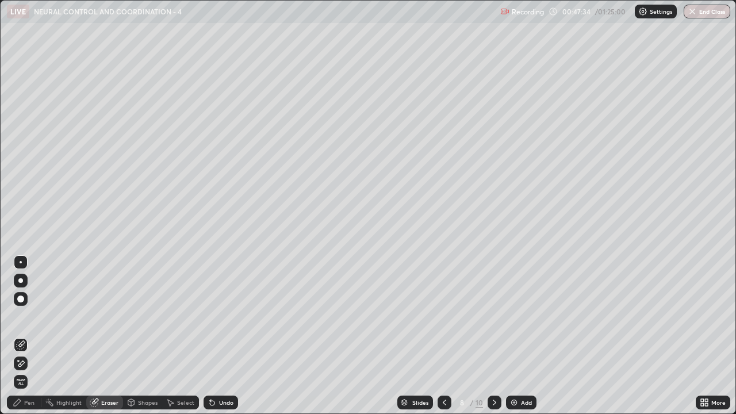
click at [31, 316] on div "Pen" at bounding box center [29, 402] width 10 height 6
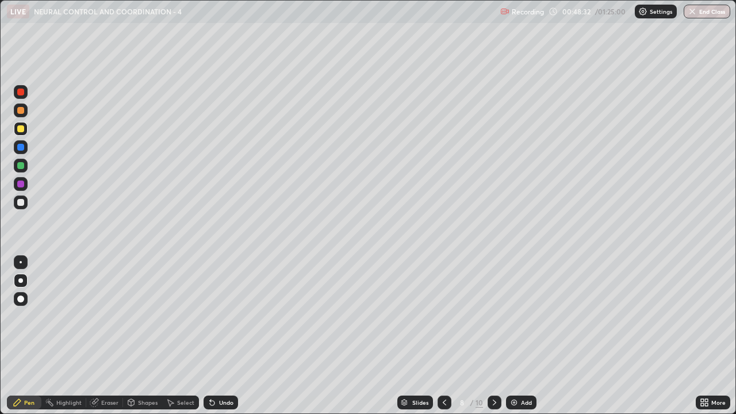
click at [174, 316] on icon at bounding box center [170, 402] width 9 height 9
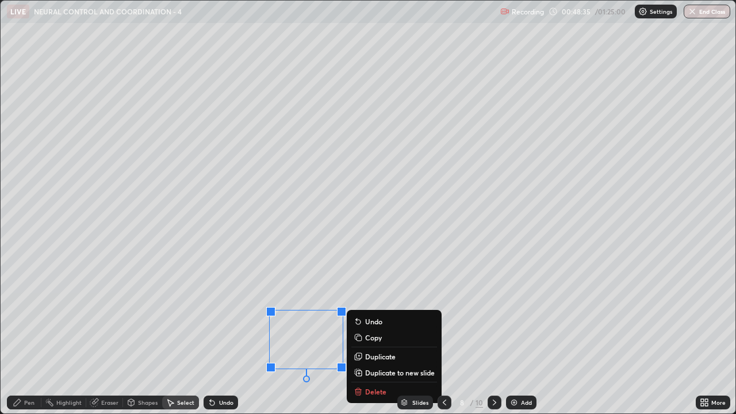
click at [365, 316] on div "Slides 8 / 10 Add" at bounding box center [466, 402] width 457 height 23
click at [388, 316] on div "Slides 8 / 10 Add" at bounding box center [466, 402] width 457 height 23
click at [375, 316] on p "Delete" at bounding box center [375, 391] width 21 height 9
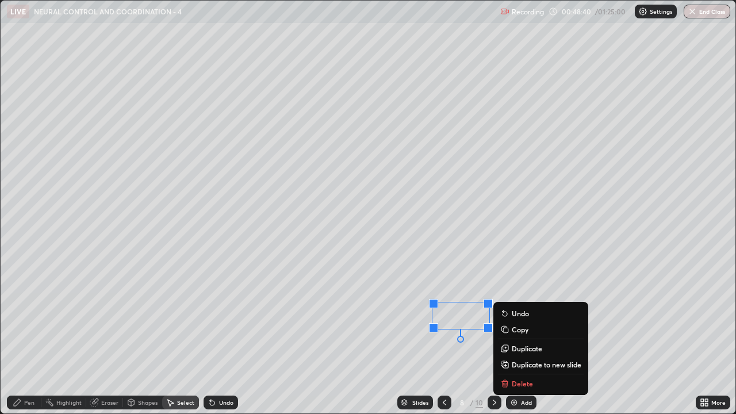
click at [512, 316] on p "Delete" at bounding box center [521, 383] width 21 height 9
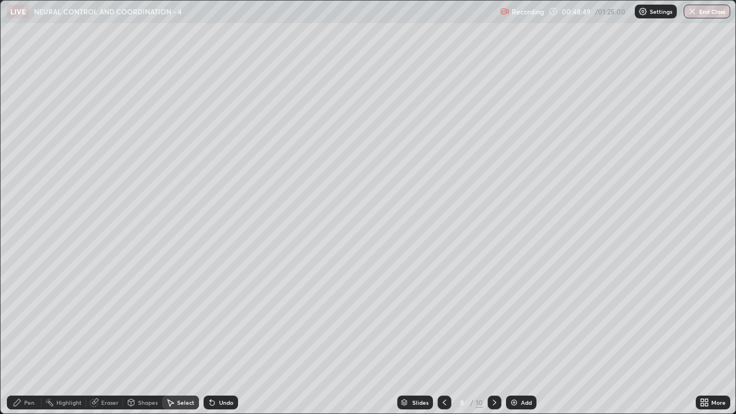
click at [112, 316] on div "Eraser" at bounding box center [109, 402] width 17 height 6
click at [32, 316] on div "Pen" at bounding box center [29, 402] width 10 height 6
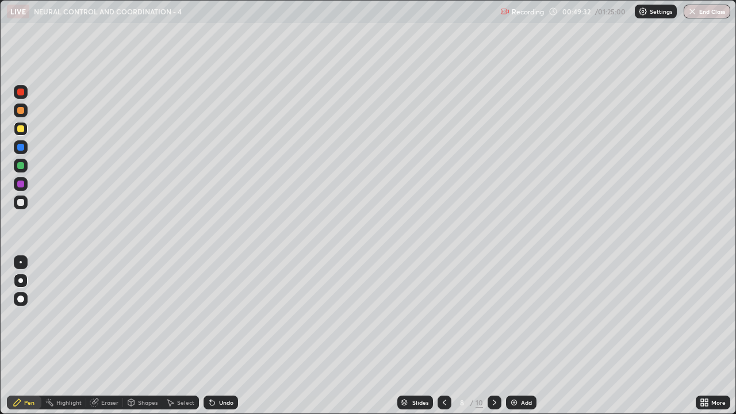
click at [515, 316] on img at bounding box center [513, 402] width 9 height 9
click at [443, 316] on icon at bounding box center [444, 402] width 9 height 9
click at [516, 316] on img at bounding box center [513, 402] width 9 height 9
click at [444, 316] on icon at bounding box center [444, 402] width 9 height 9
click at [25, 207] on div at bounding box center [21, 202] width 14 height 14
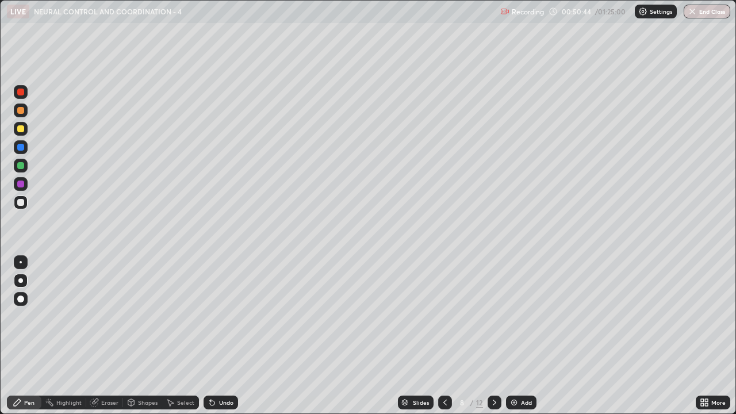
click at [442, 316] on icon at bounding box center [444, 402] width 9 height 9
click at [440, 316] on icon at bounding box center [444, 402] width 9 height 9
click at [493, 316] on icon at bounding box center [494, 402] width 9 height 9
click at [524, 316] on div "Add" at bounding box center [526, 402] width 11 height 6
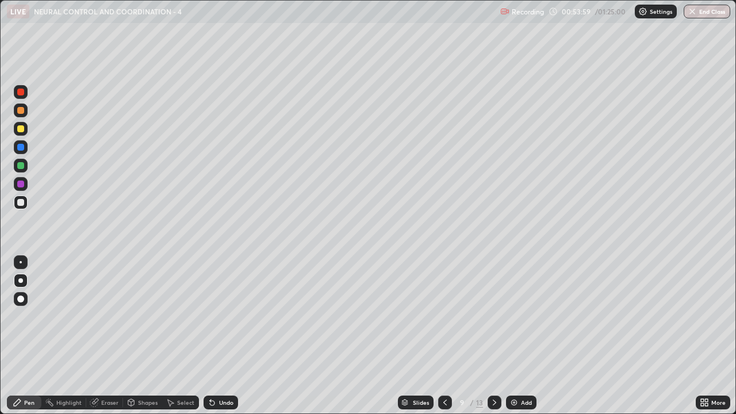
click at [444, 316] on icon at bounding box center [444, 402] width 9 height 9
click at [448, 316] on icon at bounding box center [444, 402] width 9 height 9
click at [444, 316] on icon at bounding box center [444, 402] width 9 height 9
click at [494, 316] on icon at bounding box center [494, 402] width 9 height 9
click at [492, 316] on icon at bounding box center [494, 402] width 9 height 9
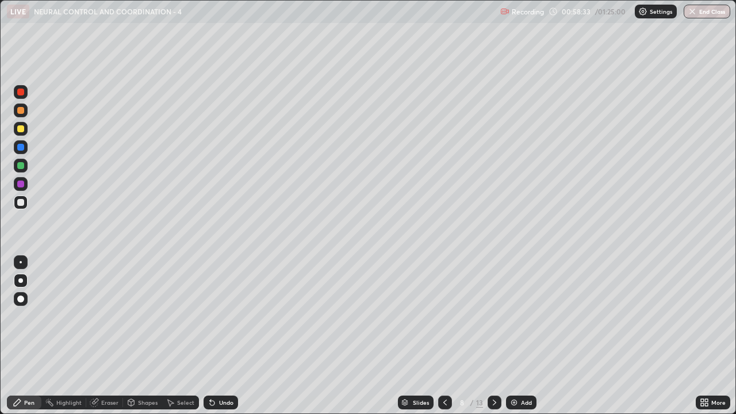
click at [495, 316] on icon at bounding box center [494, 402] width 9 height 9
click at [442, 316] on icon at bounding box center [444, 402] width 9 height 9
click at [492, 316] on icon at bounding box center [494, 402] width 9 height 9
click at [444, 316] on icon at bounding box center [444, 402] width 9 height 9
click at [532, 316] on div "Add" at bounding box center [521, 402] width 30 height 14
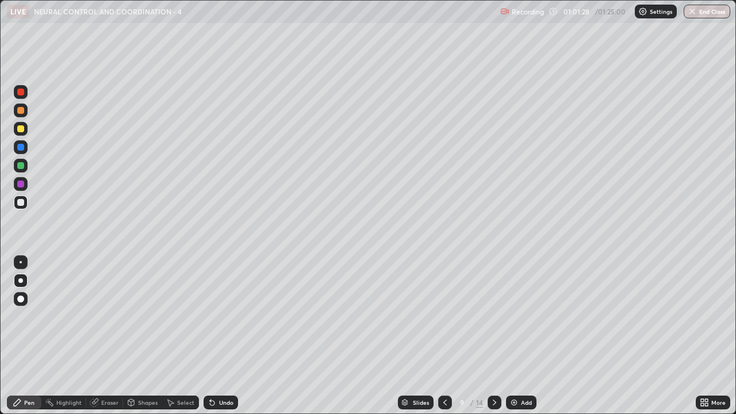
click at [25, 133] on div at bounding box center [21, 129] width 14 height 14
click at [145, 316] on div "Shapes" at bounding box center [148, 402] width 20 height 6
click at [27, 205] on div at bounding box center [21, 202] width 14 height 14
click at [33, 316] on div "Pen" at bounding box center [29, 402] width 10 height 6
click at [521, 316] on div "Add" at bounding box center [526, 402] width 11 height 6
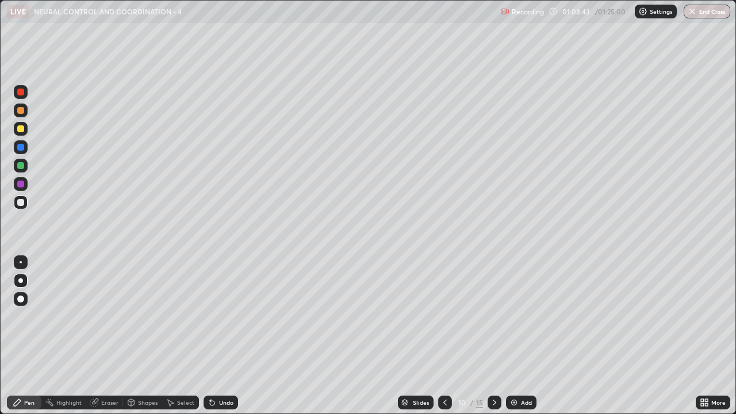
click at [21, 299] on div at bounding box center [20, 298] width 7 height 7
click at [21, 280] on div at bounding box center [20, 280] width 5 height 5
click at [147, 316] on div "Shapes" at bounding box center [148, 402] width 20 height 6
click at [31, 316] on div "Pen" at bounding box center [29, 402] width 10 height 6
click at [21, 299] on div at bounding box center [20, 298] width 7 height 7
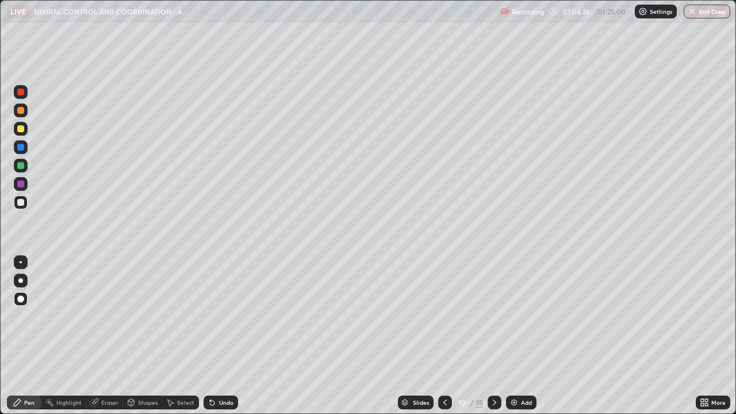
click at [25, 133] on div at bounding box center [21, 129] width 14 height 14
click at [21, 280] on div at bounding box center [20, 280] width 5 height 5
click at [145, 316] on div "Shapes" at bounding box center [148, 402] width 20 height 6
click at [29, 316] on div "Pen" at bounding box center [29, 402] width 10 height 6
click at [225, 316] on div "Undo" at bounding box center [226, 402] width 14 height 6
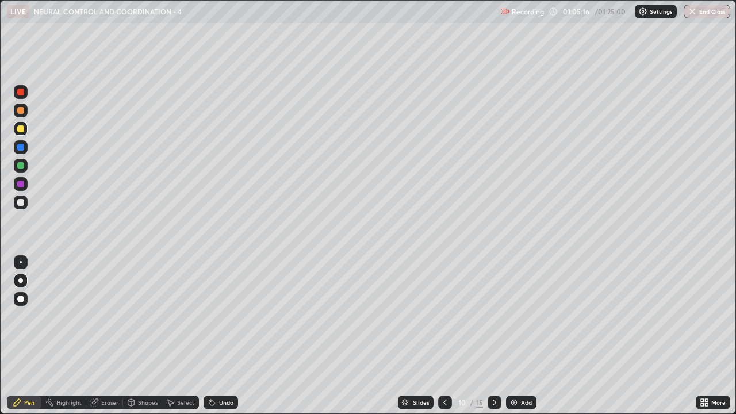
click at [519, 316] on div "Add" at bounding box center [521, 402] width 30 height 14
click at [444, 316] on icon at bounding box center [444, 402] width 9 height 9
click at [25, 168] on div at bounding box center [21, 166] width 14 height 14
click at [20, 299] on div at bounding box center [20, 298] width 7 height 7
click at [22, 279] on div at bounding box center [20, 280] width 5 height 5
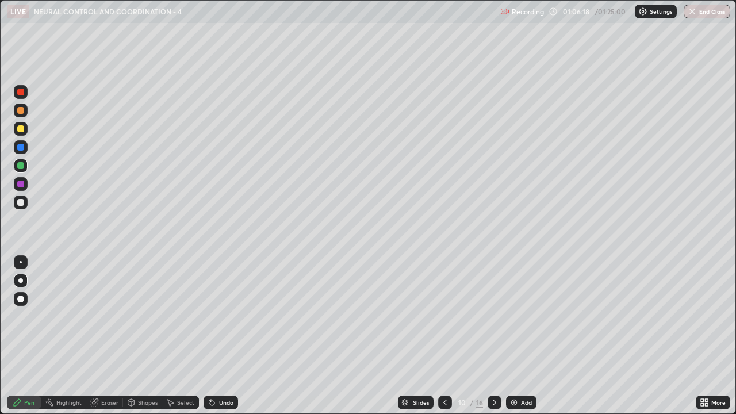
click at [143, 316] on div "Shapes" at bounding box center [142, 402] width 39 height 14
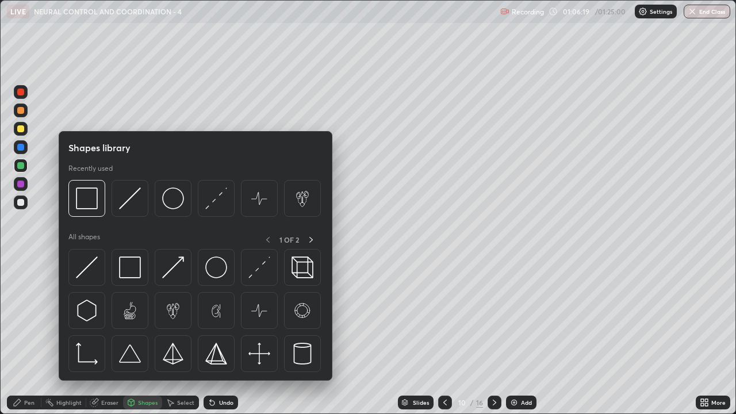
click at [32, 316] on div "Erase all" at bounding box center [21, 207] width 28 height 368
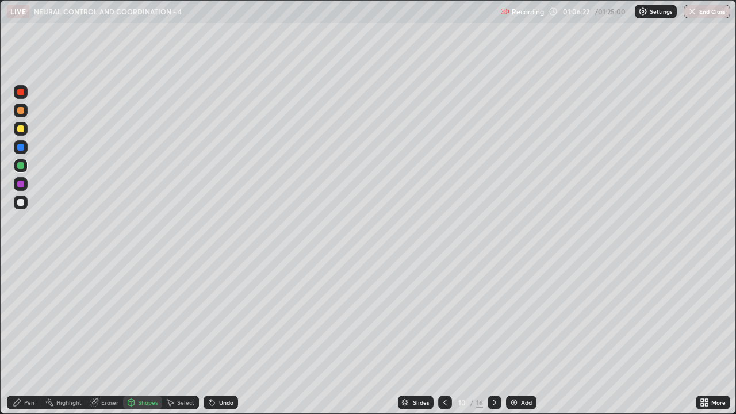
click at [24, 316] on div "Pen" at bounding box center [29, 402] width 10 height 6
click at [525, 316] on div "Add" at bounding box center [526, 402] width 11 height 6
click at [444, 316] on icon at bounding box center [444, 402] width 9 height 9
click at [20, 203] on div at bounding box center [20, 202] width 7 height 7
click at [442, 316] on icon at bounding box center [444, 402] width 9 height 9
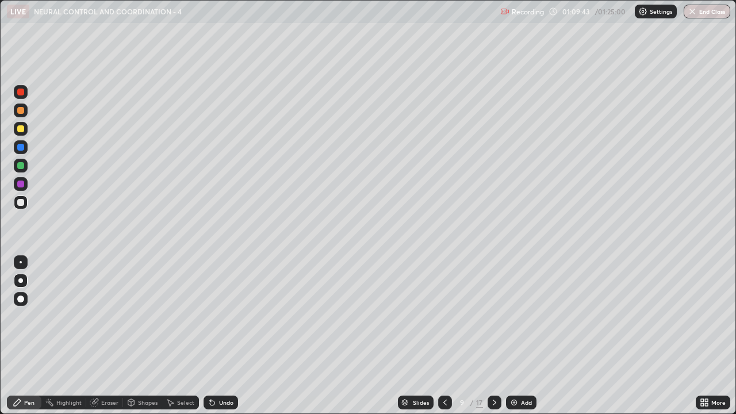
click at [444, 316] on icon at bounding box center [444, 402] width 9 height 9
click at [492, 316] on icon at bounding box center [494, 402] width 9 height 9
click at [493, 316] on icon at bounding box center [494, 402] width 9 height 9
click at [105, 316] on div "Eraser" at bounding box center [109, 402] width 17 height 6
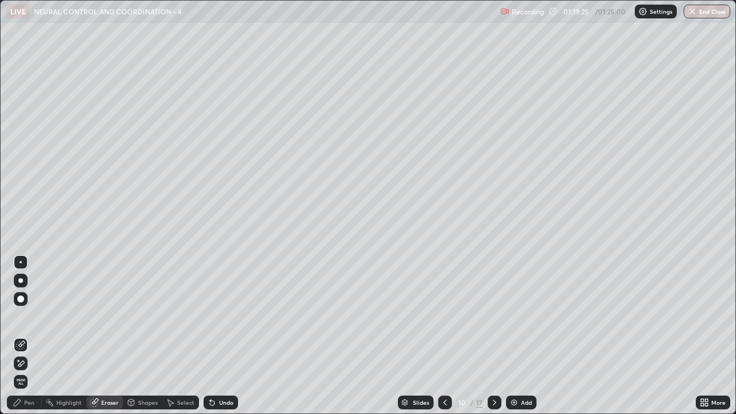
click at [692, 15] on img "button" at bounding box center [691, 11] width 9 height 9
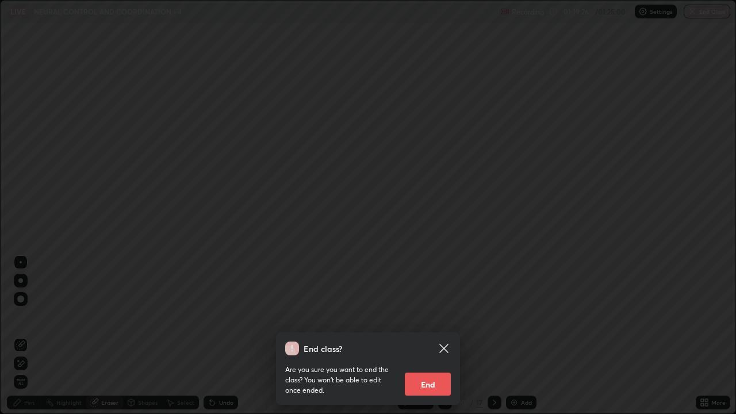
click at [430, 316] on button "End" at bounding box center [428, 383] width 46 height 23
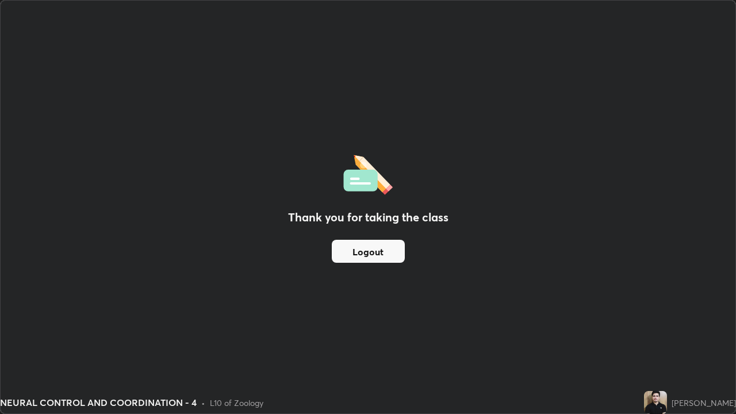
click at [376, 253] on button "Logout" at bounding box center [368, 251] width 73 height 23
click at [376, 251] on button "Logout" at bounding box center [368, 251] width 73 height 23
